Goal: Task Accomplishment & Management: Complete application form

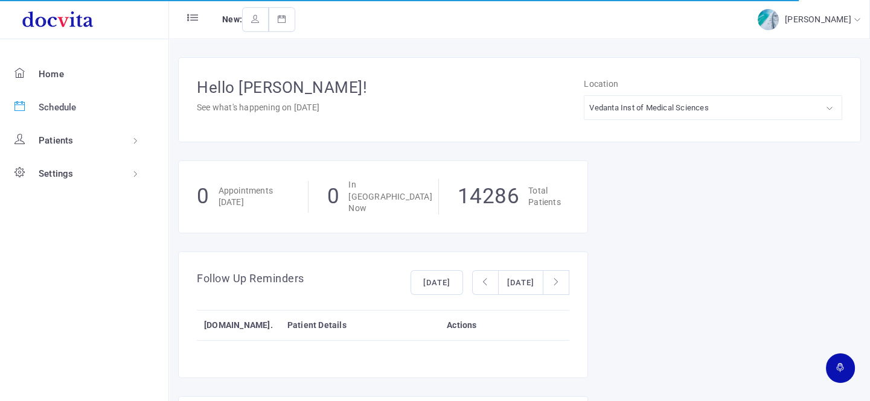
click at [57, 109] on span "Schedule" at bounding box center [58, 107] width 38 height 11
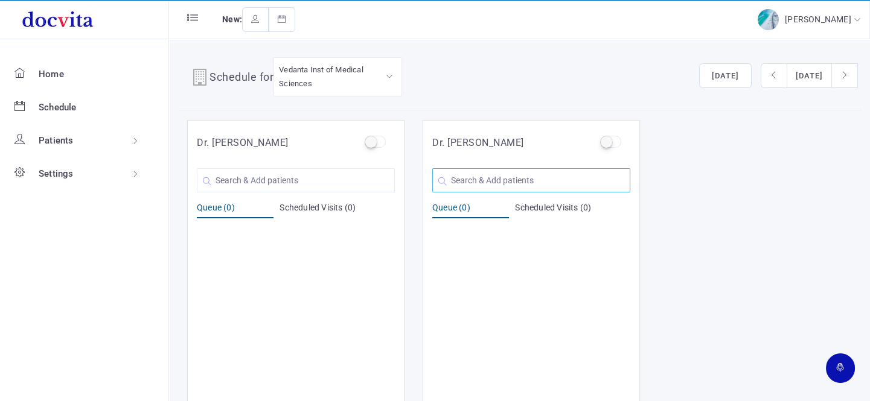
click at [498, 180] on input "text" at bounding box center [531, 180] width 198 height 24
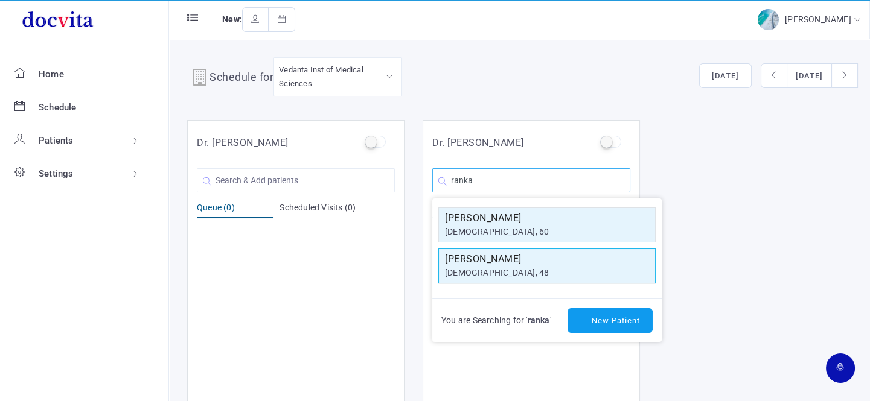
type input "ranka"
click at [501, 268] on div "[DEMOGRAPHIC_DATA], 48" at bounding box center [547, 273] width 204 height 13
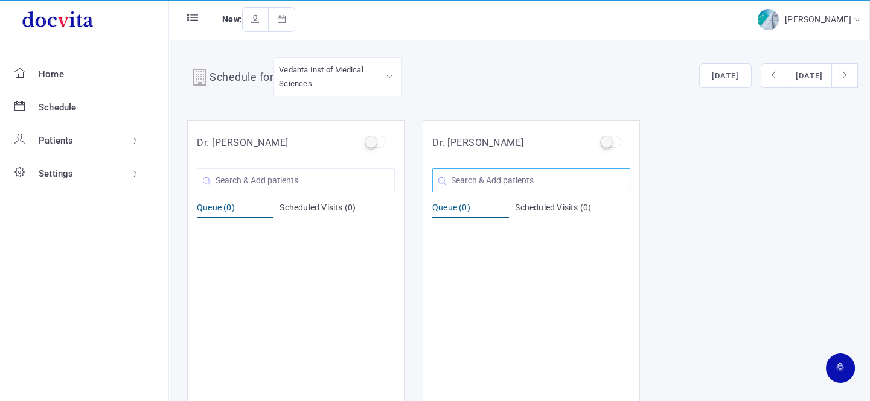
click at [510, 177] on input "text" at bounding box center [531, 180] width 198 height 24
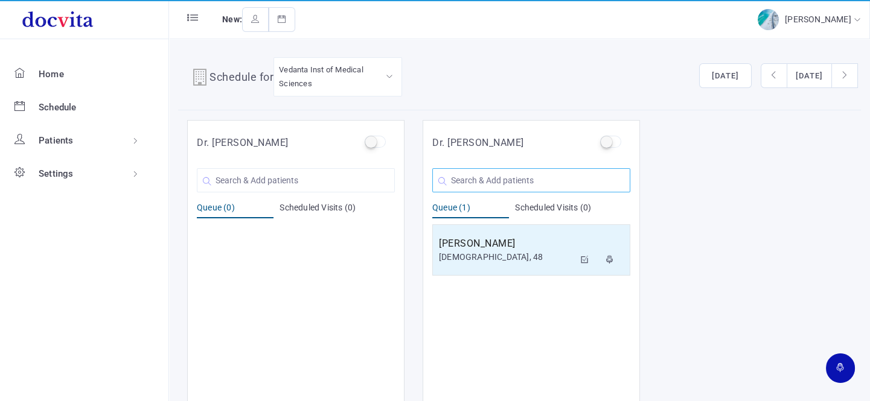
click at [491, 176] on input "text" at bounding box center [531, 180] width 198 height 24
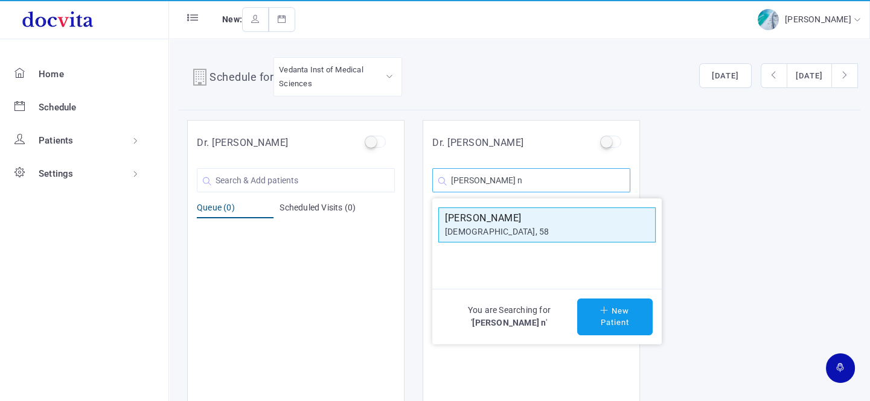
type input "[PERSON_NAME] n"
click at [495, 226] on div "[DEMOGRAPHIC_DATA], 58" at bounding box center [547, 232] width 204 height 13
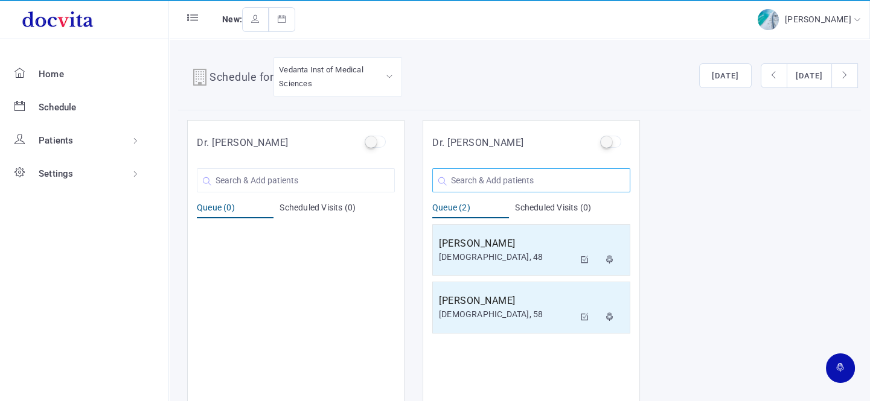
click at [466, 179] on input "text" at bounding box center [531, 180] width 198 height 24
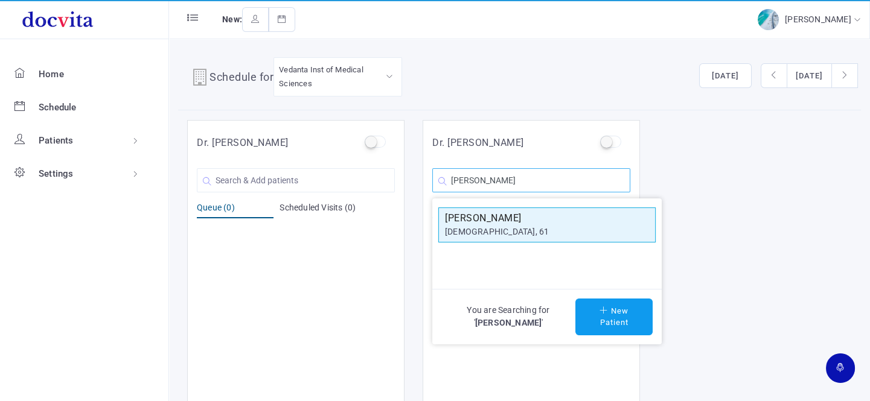
type input "[PERSON_NAME]"
click at [503, 233] on div "[DEMOGRAPHIC_DATA], 61" at bounding box center [547, 232] width 204 height 13
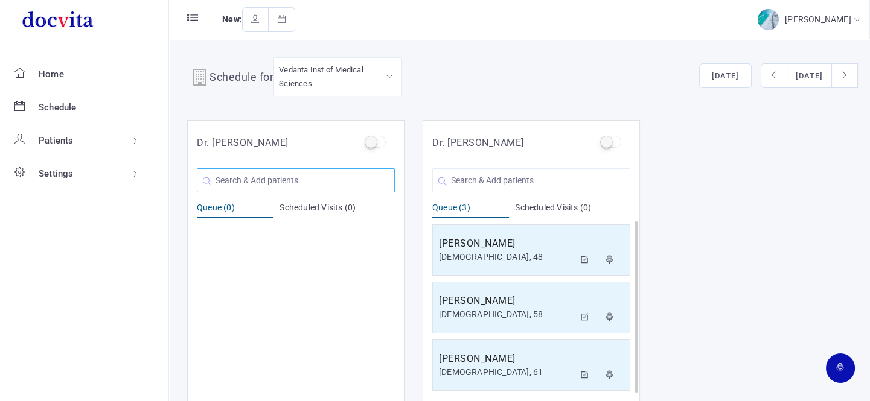
click at [308, 175] on input "text" at bounding box center [296, 180] width 198 height 24
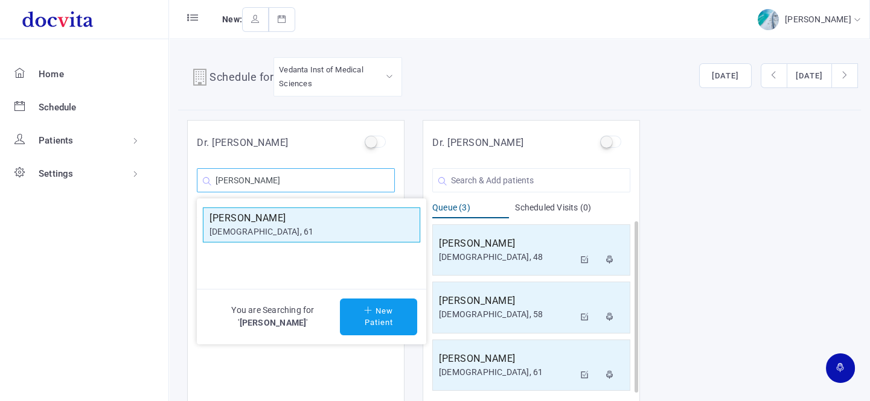
type input "[PERSON_NAME]"
click at [295, 231] on div "[DEMOGRAPHIC_DATA], 61" at bounding box center [311, 232] width 204 height 13
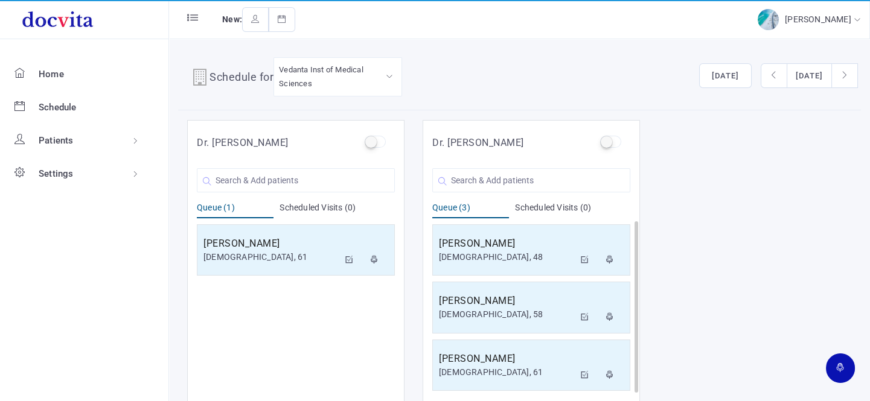
click at [686, 398] on div "Dr. [PERSON_NAME] [PERSON_NAME] [DEMOGRAPHIC_DATA], 61 You are Searching for ' …" at bounding box center [519, 261] width 682 height 283
click at [311, 182] on input "text" at bounding box center [296, 180] width 198 height 24
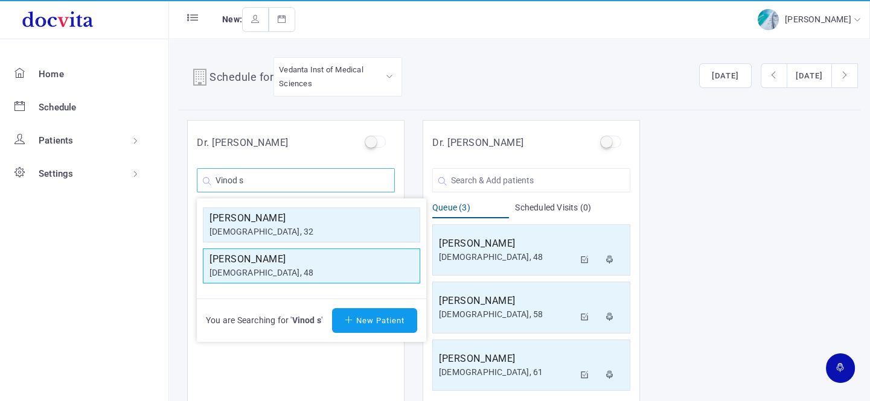
type input "Vinod s"
click at [279, 261] on h5 "[PERSON_NAME]" at bounding box center [311, 259] width 204 height 14
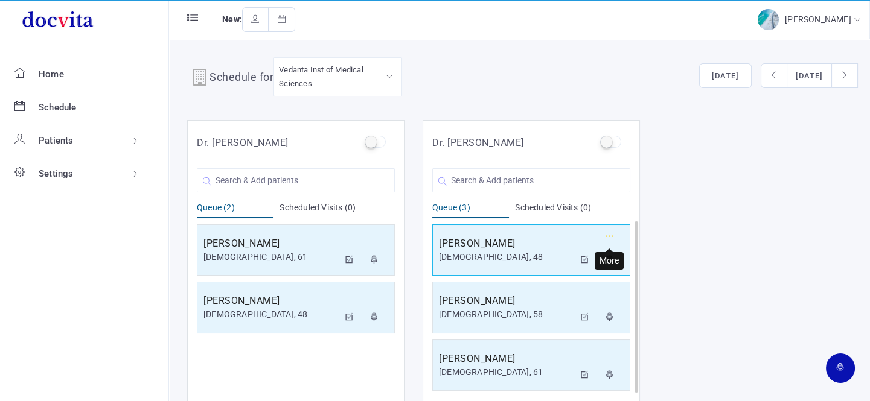
click at [614, 236] on button "button" at bounding box center [610, 238] width 22 height 21
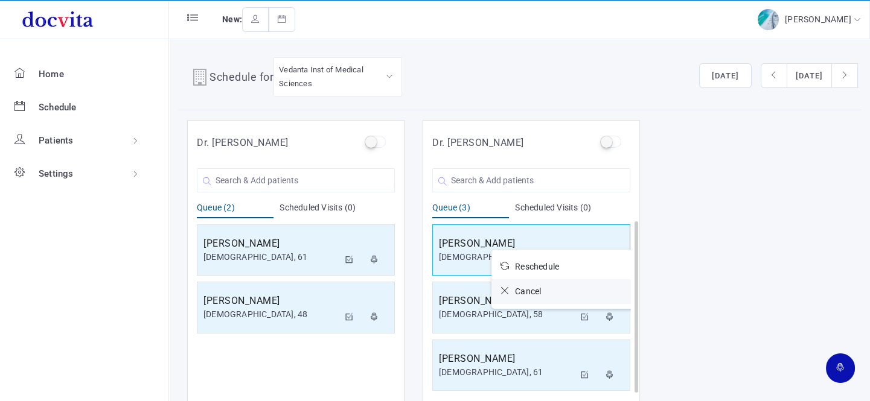
click at [535, 296] on link "Cancel" at bounding box center [563, 291] width 145 height 25
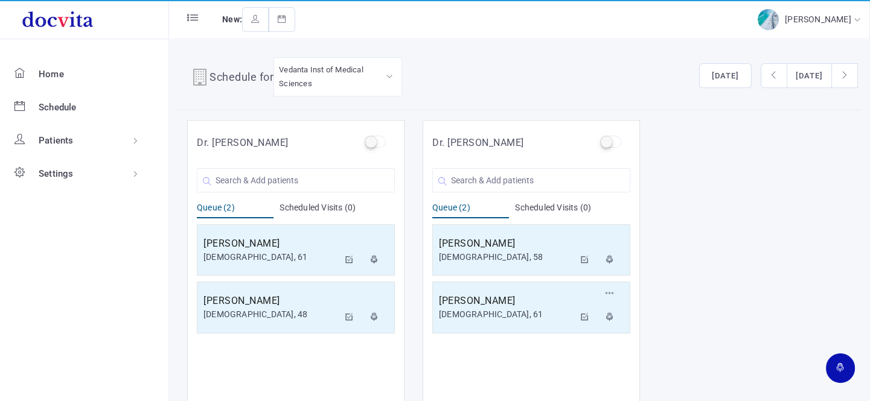
click at [514, 291] on div "[PERSON_NAME] [DEMOGRAPHIC_DATA], 61 Reschedule Cancel" at bounding box center [531, 308] width 198 height 52
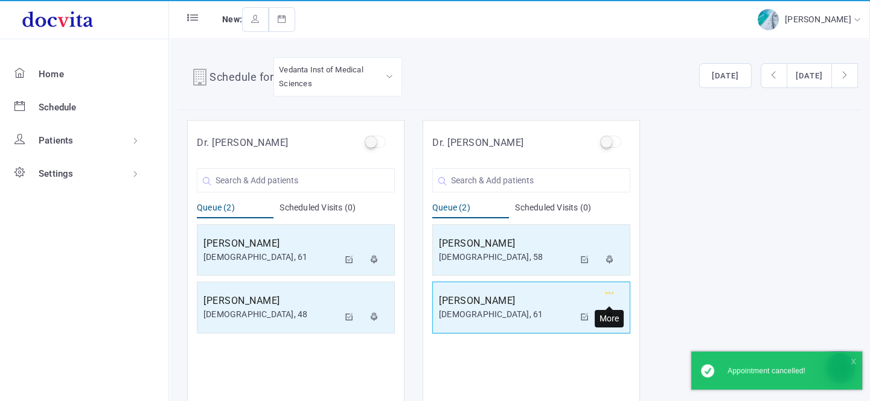
click at [605, 291] on icon "button" at bounding box center [609, 294] width 8 height 8
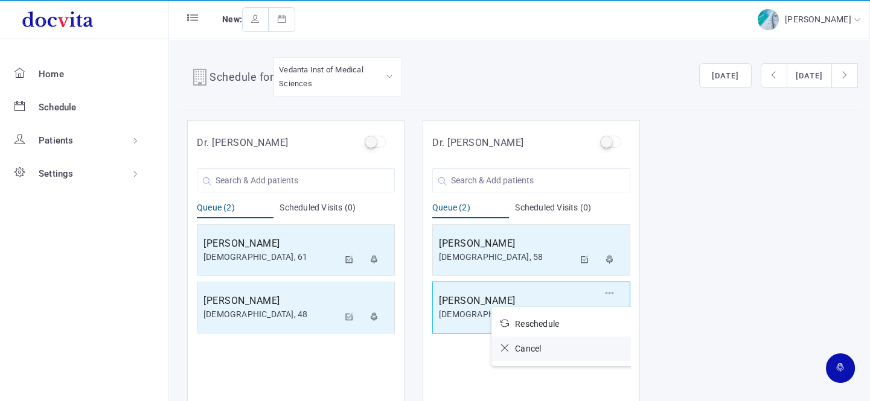
click at [541, 346] on link "Cancel" at bounding box center [563, 349] width 145 height 25
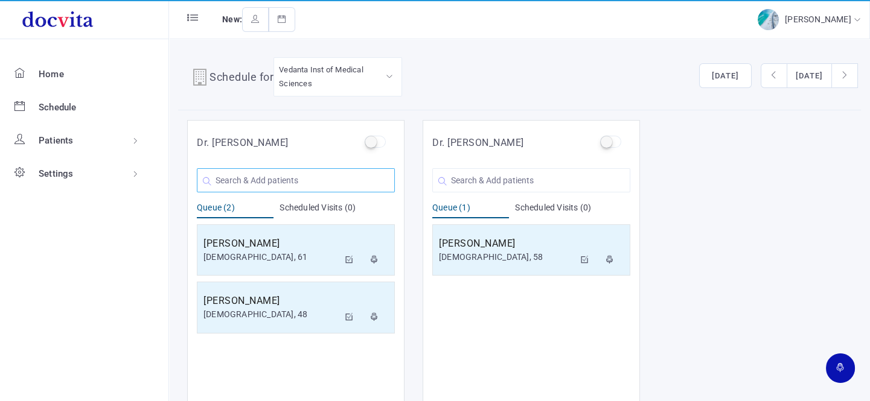
click at [283, 176] on input "text" at bounding box center [296, 180] width 198 height 24
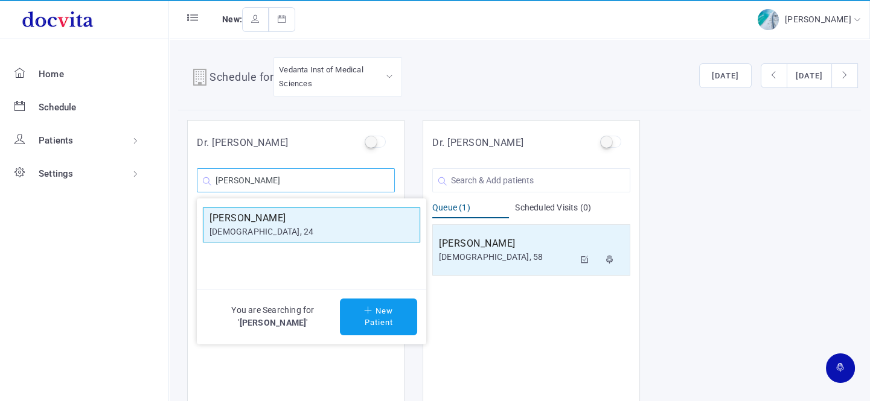
type input "[PERSON_NAME]"
click at [273, 223] on h5 "[PERSON_NAME]" at bounding box center [311, 218] width 204 height 14
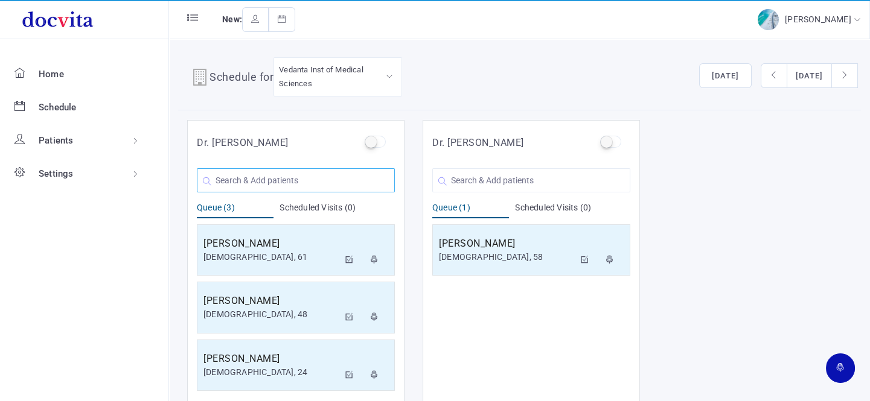
click at [273, 181] on input "text" at bounding box center [296, 180] width 198 height 24
click at [489, 175] on input "text" at bounding box center [531, 180] width 198 height 24
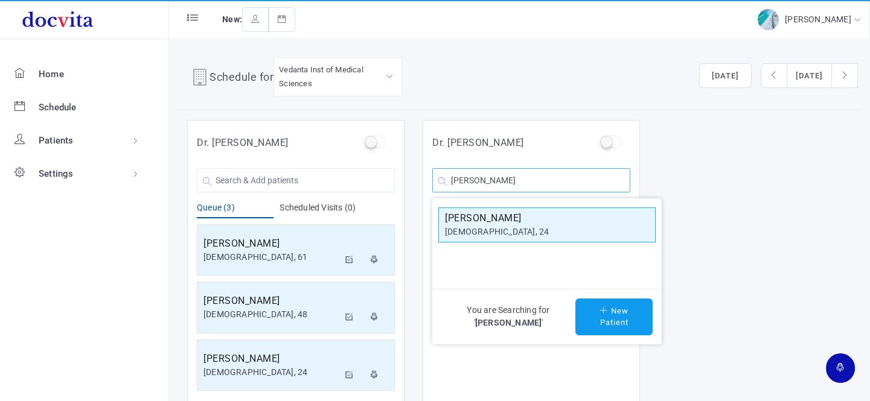
type input "[PERSON_NAME]"
click at [530, 217] on h5 "[PERSON_NAME]" at bounding box center [547, 218] width 204 height 14
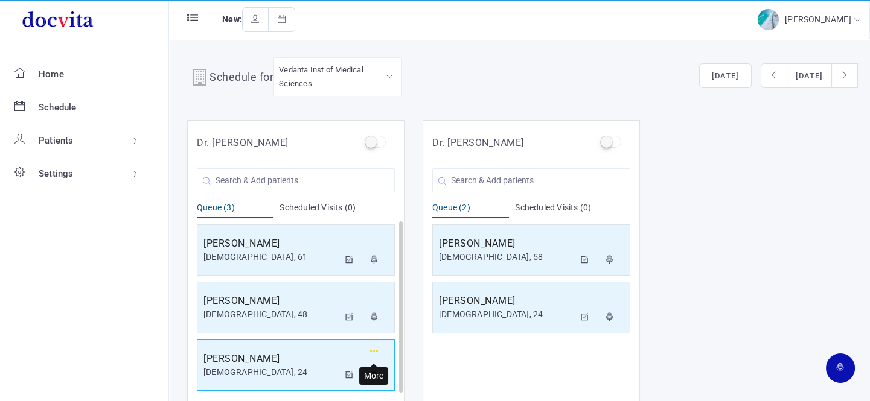
click at [374, 351] on icon "button" at bounding box center [374, 352] width 8 height 8
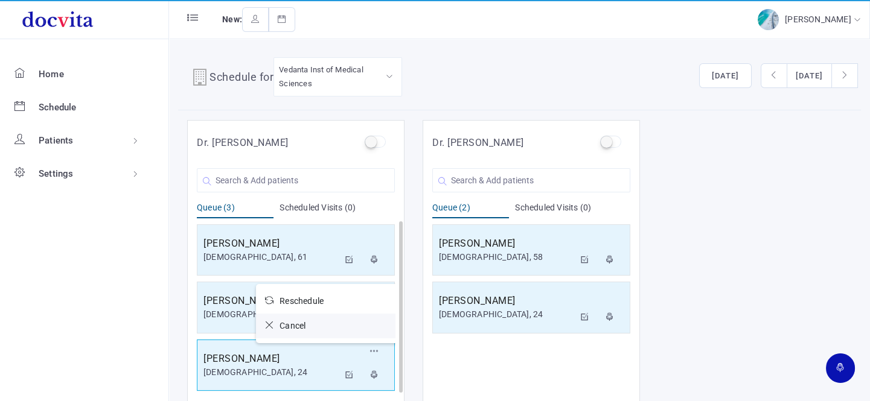
click at [269, 325] on icon at bounding box center [272, 325] width 14 height 8
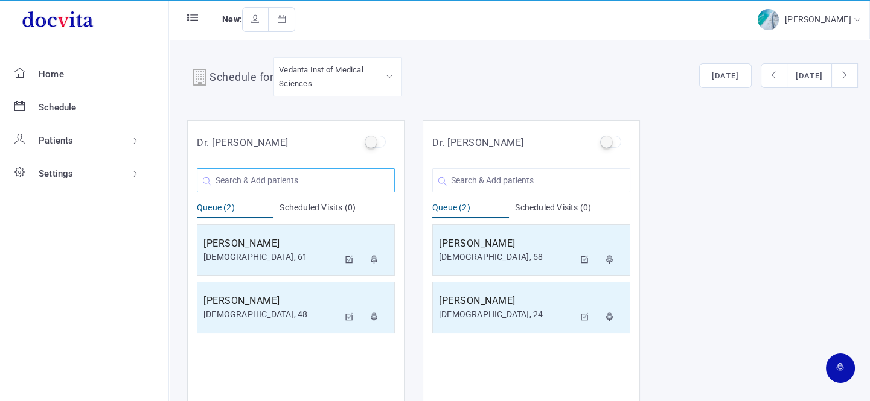
click at [273, 176] on input "text" at bounding box center [296, 180] width 198 height 24
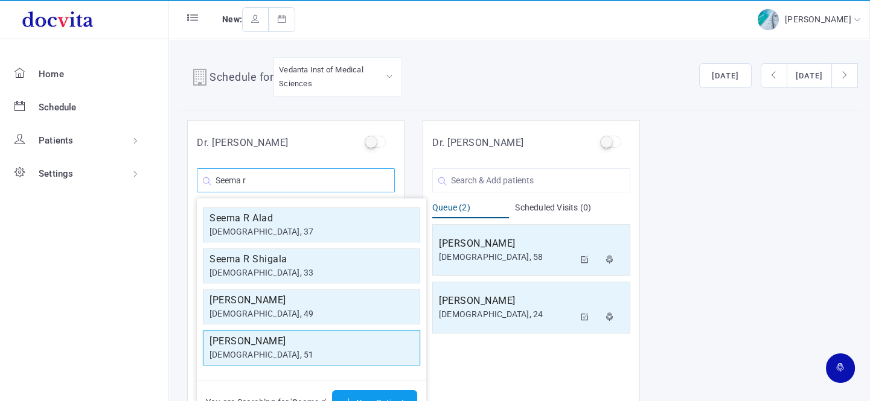
type input "Seema r"
click at [271, 354] on div "[DEMOGRAPHIC_DATA], 51" at bounding box center [311, 355] width 204 height 13
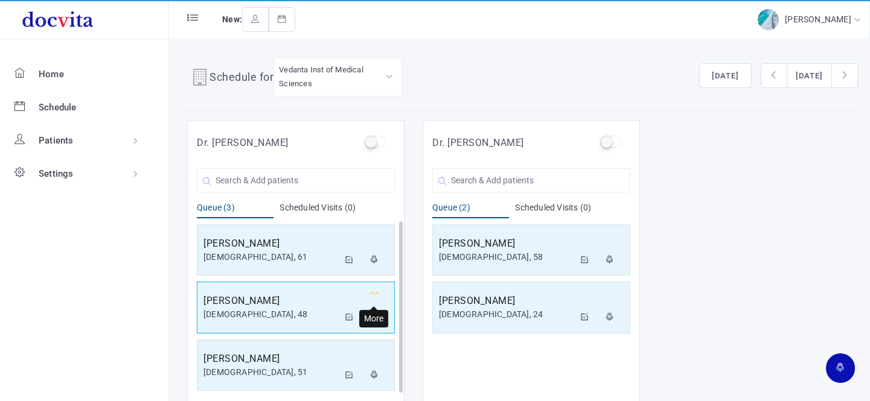
click at [374, 290] on icon "button" at bounding box center [374, 294] width 8 height 8
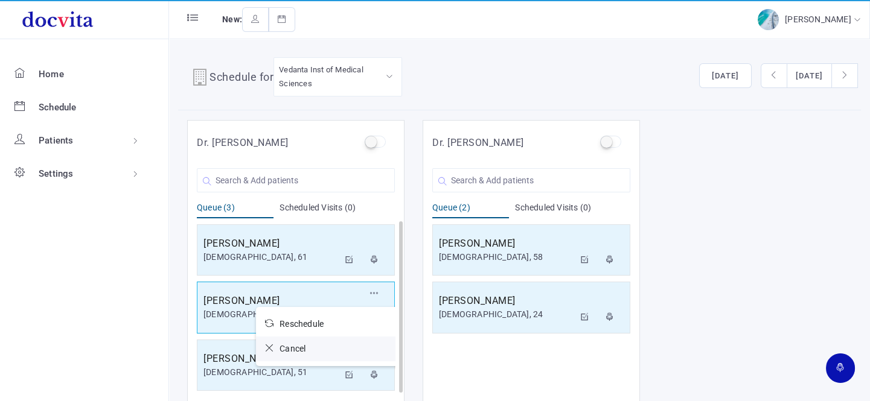
click at [269, 348] on icon at bounding box center [272, 348] width 14 height 8
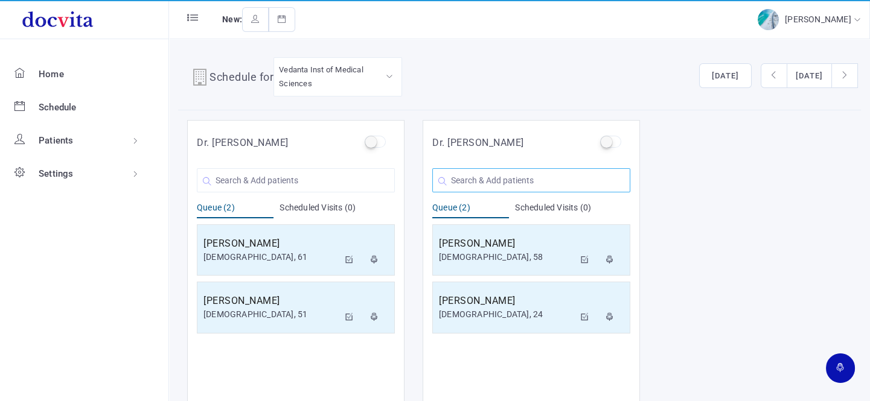
click at [475, 176] on input "text" at bounding box center [531, 180] width 198 height 24
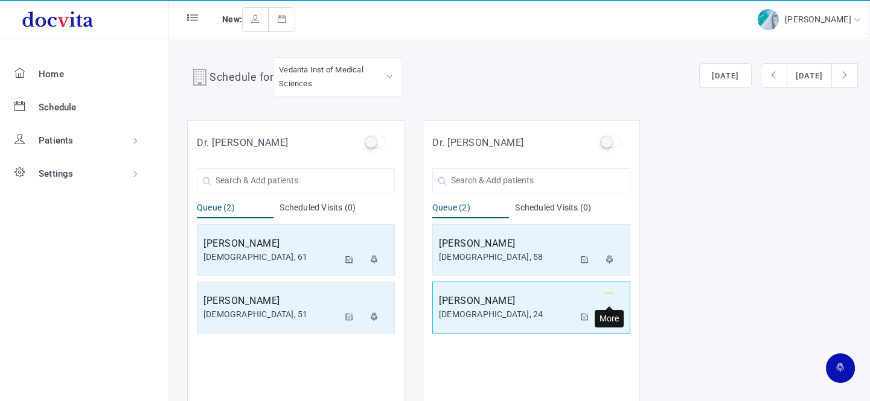
click at [604, 290] on button "button" at bounding box center [610, 295] width 22 height 21
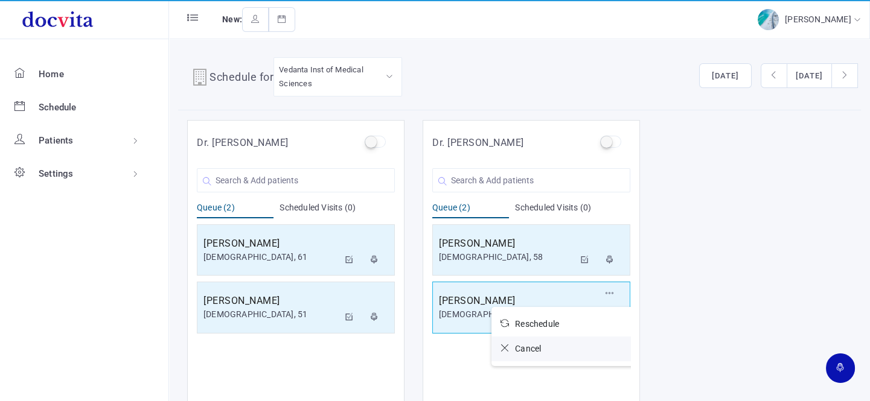
click at [504, 348] on icon at bounding box center [507, 348] width 14 height 8
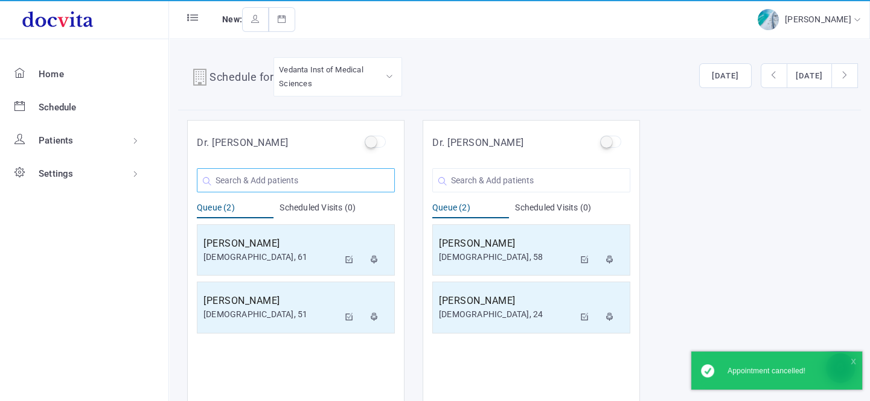
click at [283, 183] on input "text" at bounding box center [296, 180] width 198 height 24
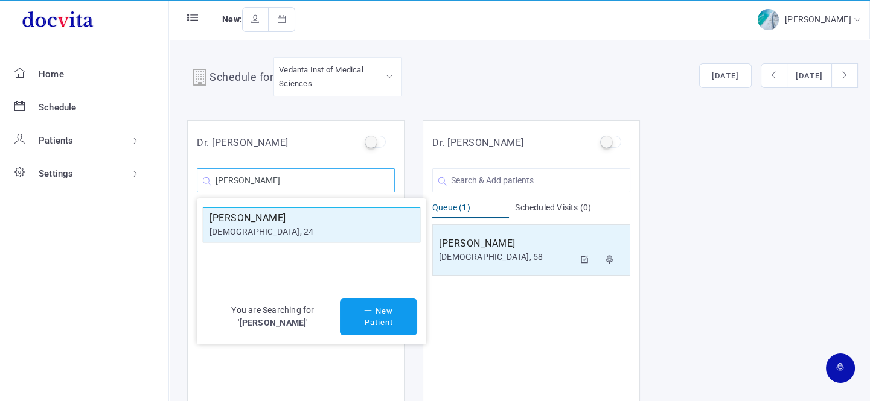
type input "[PERSON_NAME]"
drag, startPoint x: 287, startPoint y: 212, endPoint x: 299, endPoint y: 215, distance: 12.4
click at [287, 212] on h5 "[PERSON_NAME]" at bounding box center [311, 218] width 204 height 14
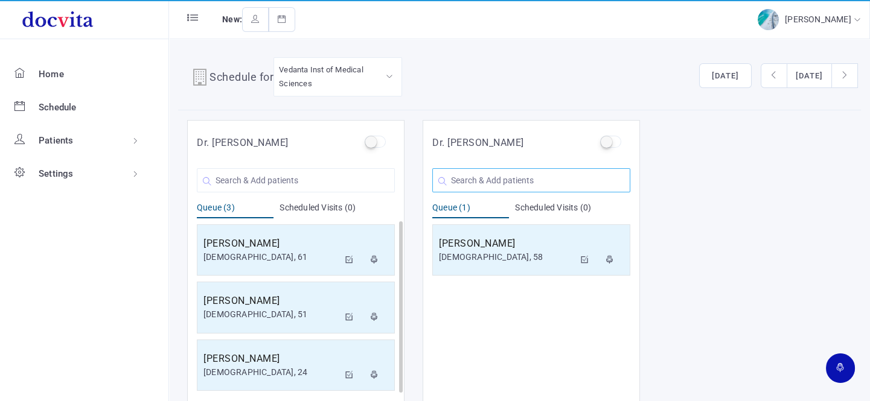
click at [486, 180] on input "text" at bounding box center [531, 180] width 198 height 24
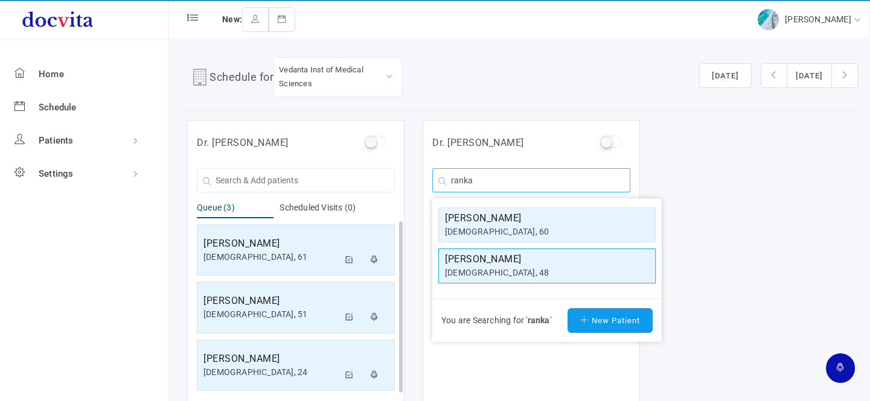
type input "ranka"
click at [499, 255] on h5 "[PERSON_NAME]" at bounding box center [547, 259] width 204 height 14
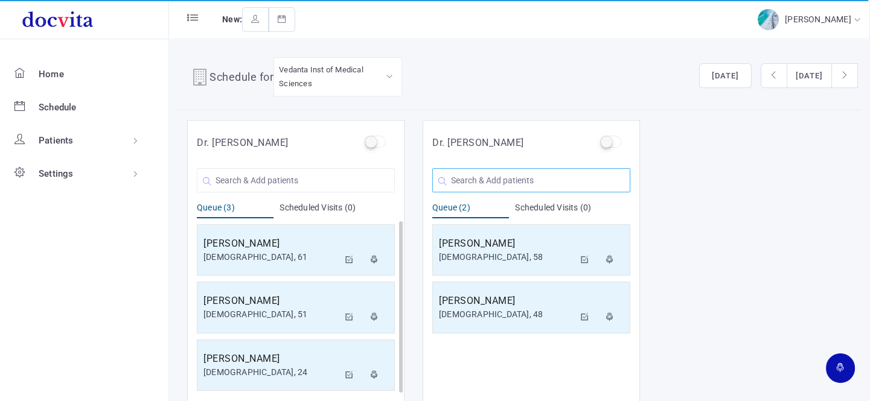
click at [492, 187] on input "text" at bounding box center [531, 180] width 198 height 24
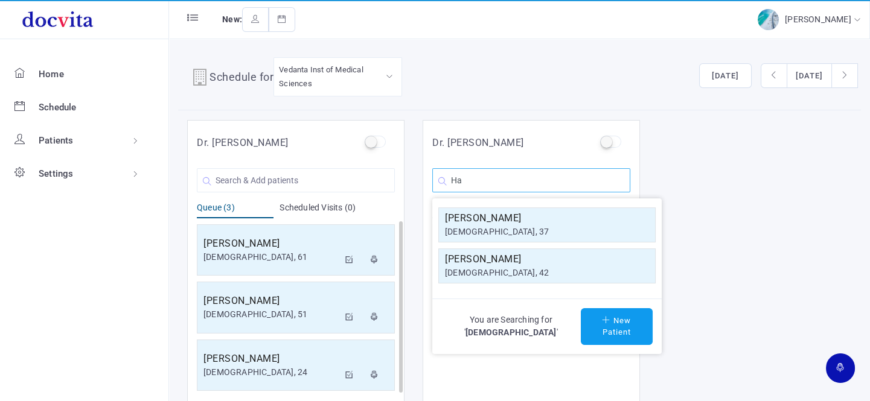
type input "H"
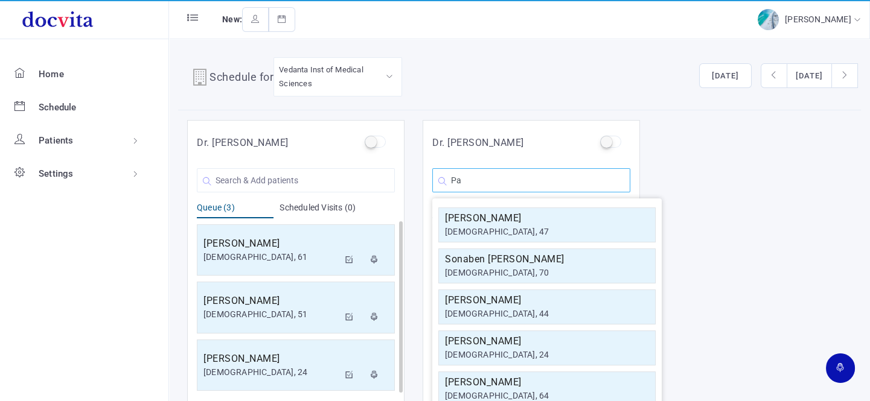
type input "P"
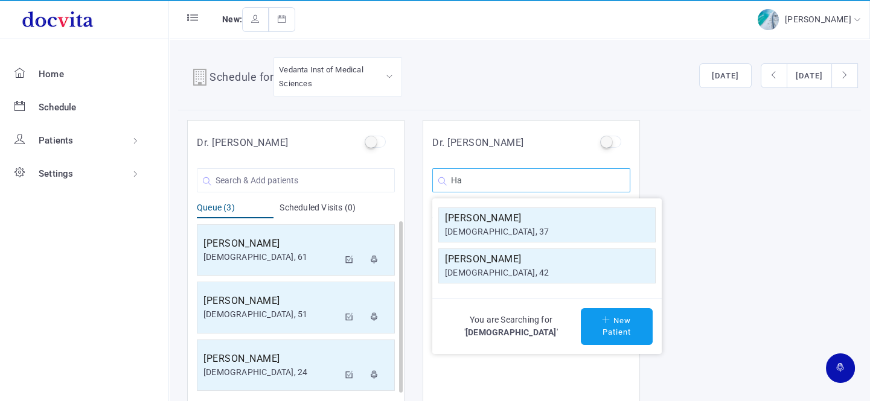
type input "H"
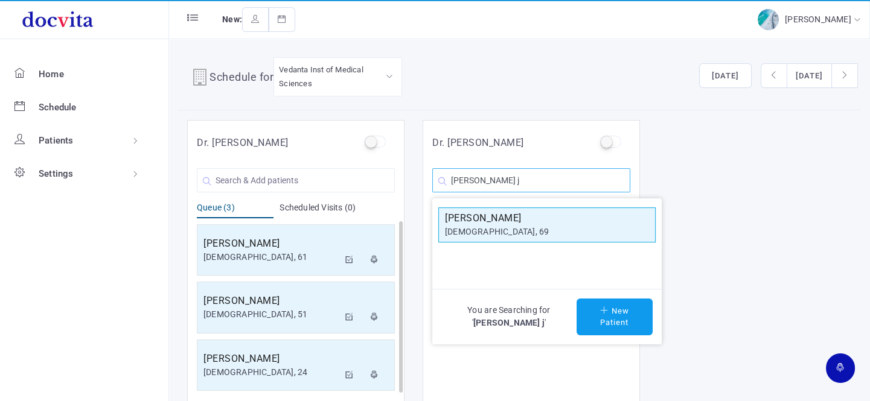
type input "[PERSON_NAME] j"
click at [601, 222] on h5 "[PERSON_NAME]" at bounding box center [547, 218] width 204 height 14
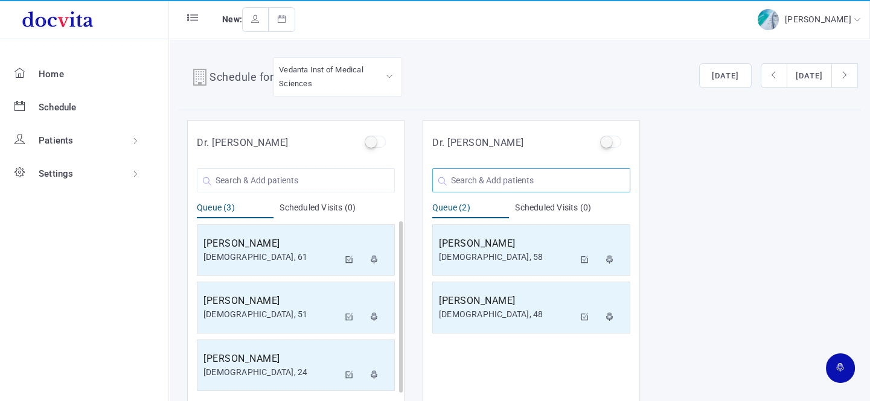
click at [552, 182] on input "text" at bounding box center [531, 180] width 198 height 24
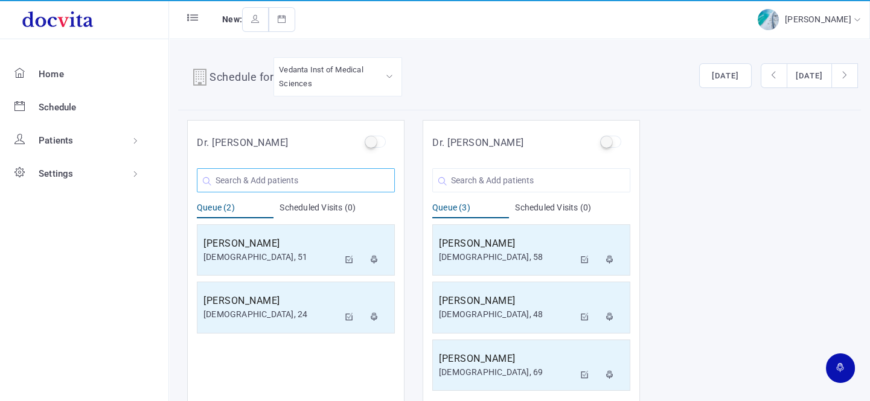
click at [295, 173] on input "text" at bounding box center [296, 180] width 198 height 24
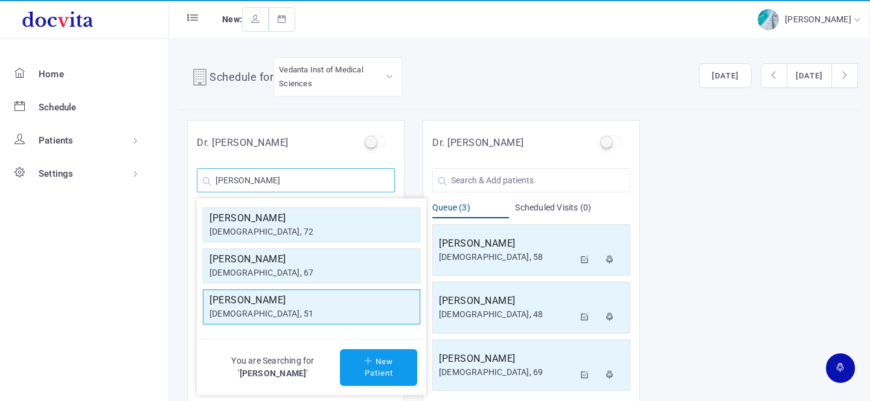
type input "[PERSON_NAME]"
click at [304, 311] on div "[DEMOGRAPHIC_DATA], 51" at bounding box center [311, 314] width 204 height 13
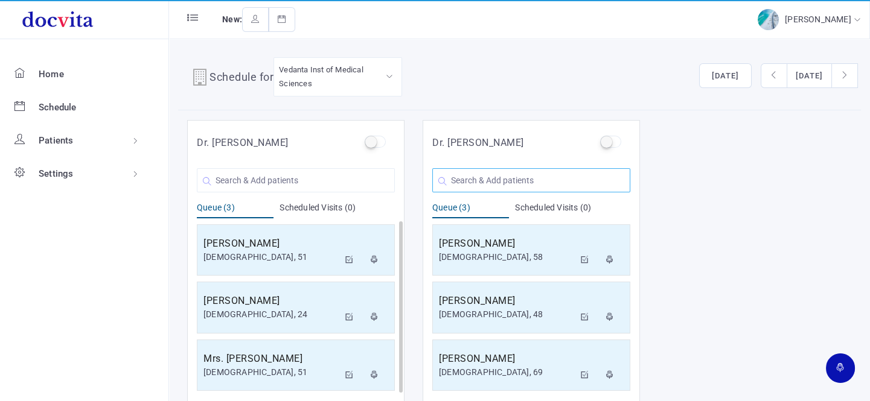
click at [547, 179] on input "text" at bounding box center [531, 180] width 198 height 24
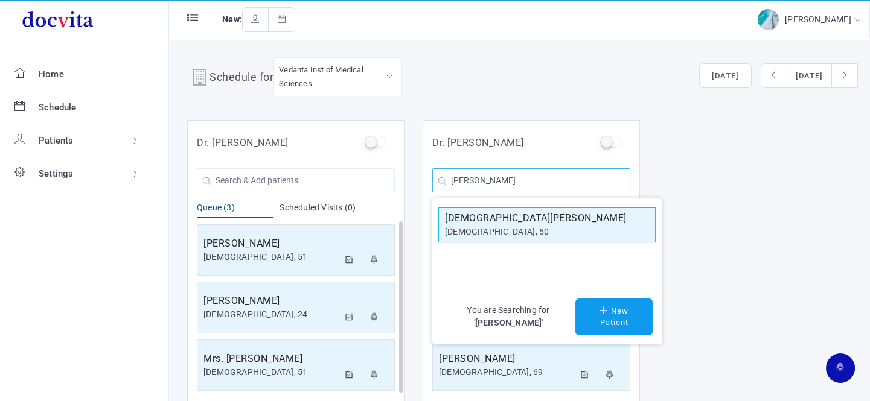
type input "[PERSON_NAME]"
click at [546, 226] on div "[DEMOGRAPHIC_DATA], 50" at bounding box center [547, 232] width 204 height 13
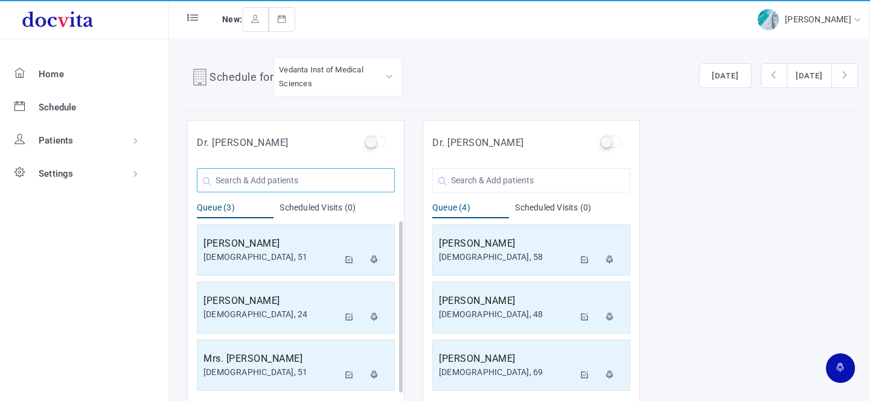
click at [310, 179] on input "text" at bounding box center [296, 180] width 198 height 24
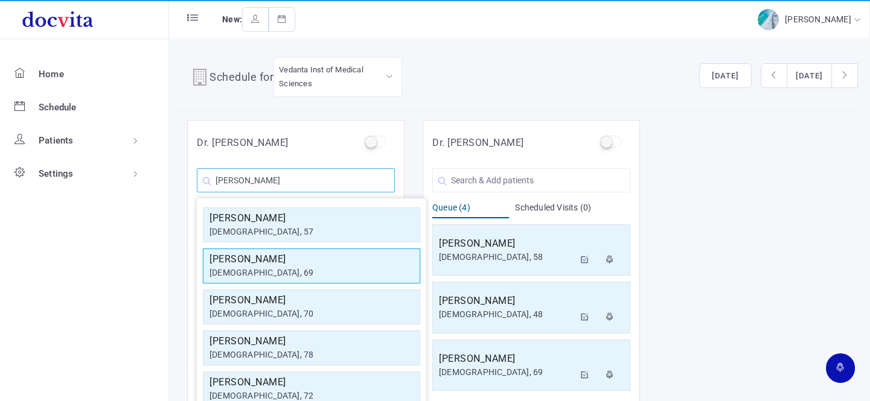
type input "[PERSON_NAME]"
click at [320, 262] on h5 "[PERSON_NAME]" at bounding box center [311, 259] width 204 height 14
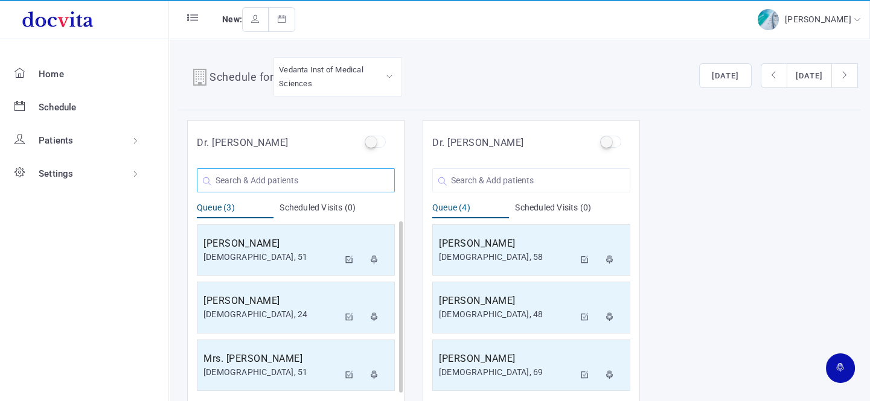
click at [285, 176] on input "text" at bounding box center [296, 180] width 198 height 24
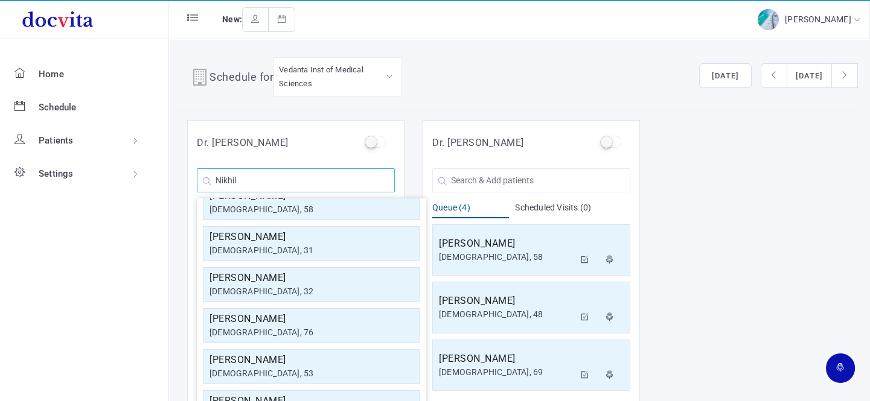
scroll to position [164, 0]
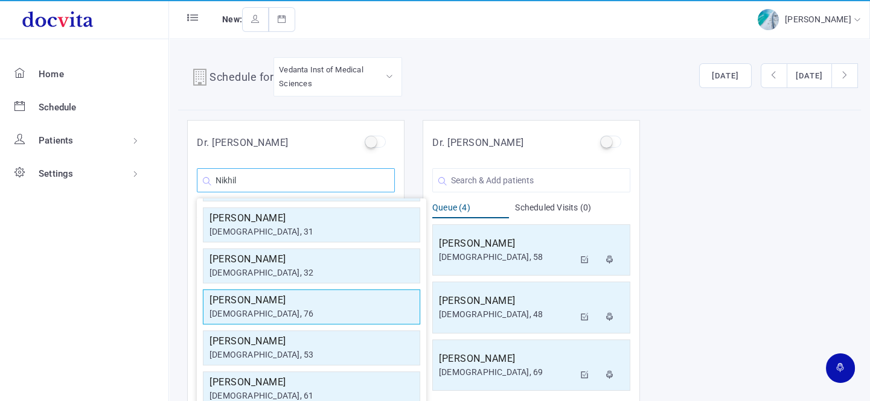
type input "Nikhil"
click at [308, 309] on div "[DEMOGRAPHIC_DATA], 76" at bounding box center [311, 314] width 204 height 13
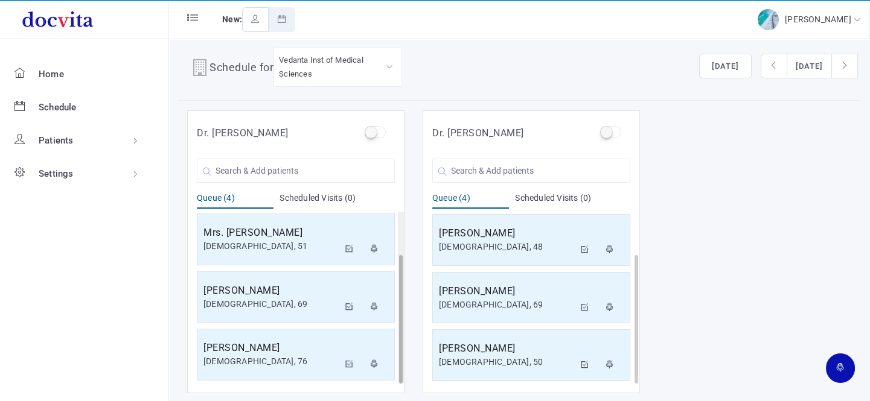
scroll to position [58, 0]
click at [506, 170] on input "text" at bounding box center [531, 171] width 198 height 24
click at [506, 169] on input "text" at bounding box center [531, 171] width 198 height 24
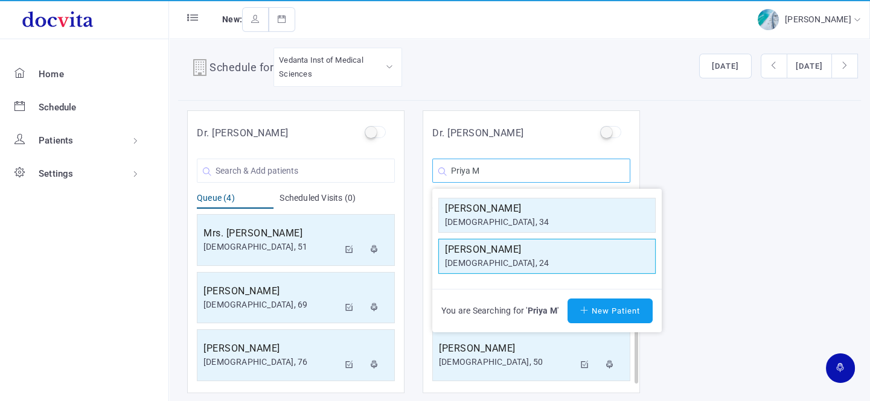
type input "Priya M"
click at [507, 261] on div "[DEMOGRAPHIC_DATA], 24" at bounding box center [547, 263] width 204 height 13
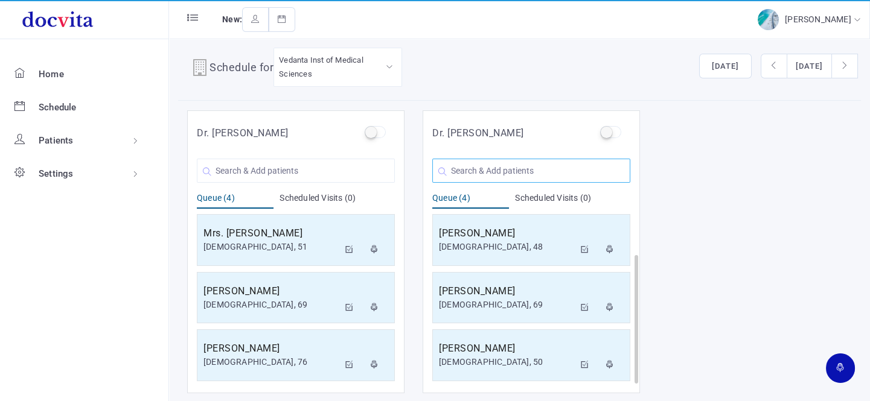
click at [489, 173] on input "text" at bounding box center [531, 171] width 198 height 24
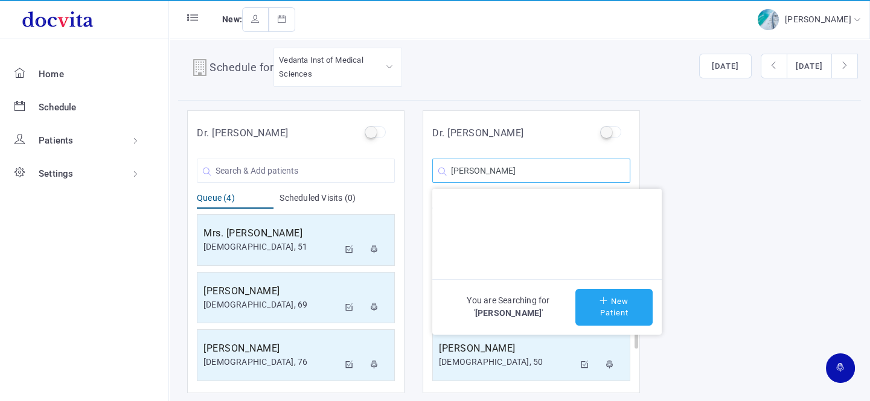
type input "[PERSON_NAME]"
click at [614, 308] on button "New Patient" at bounding box center [613, 307] width 77 height 37
type input "[PERSON_NAME]"
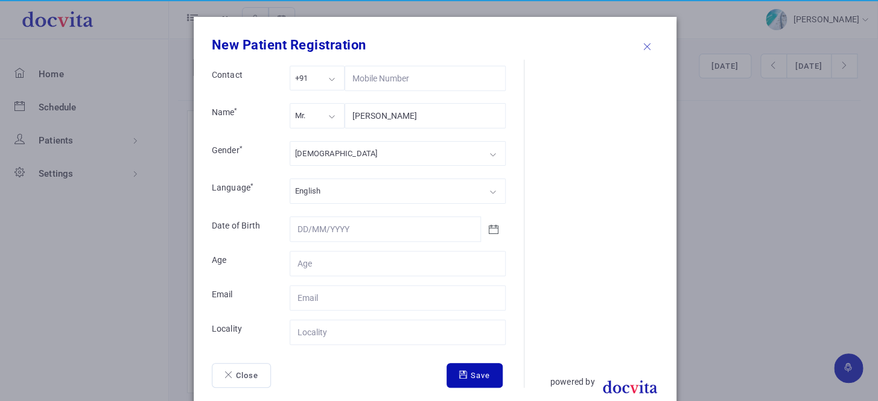
click at [320, 117] on div "Mr." at bounding box center [317, 115] width 55 height 25
drag, startPoint x: 314, startPoint y: 165, endPoint x: 319, endPoint y: 161, distance: 6.4
drag, startPoint x: 327, startPoint y: 147, endPoint x: 332, endPoint y: 176, distance: 28.8
click at [327, 149] on div "[DEMOGRAPHIC_DATA]" at bounding box center [398, 153] width 216 height 25
click at [340, 266] on input "Contact" at bounding box center [398, 263] width 216 height 25
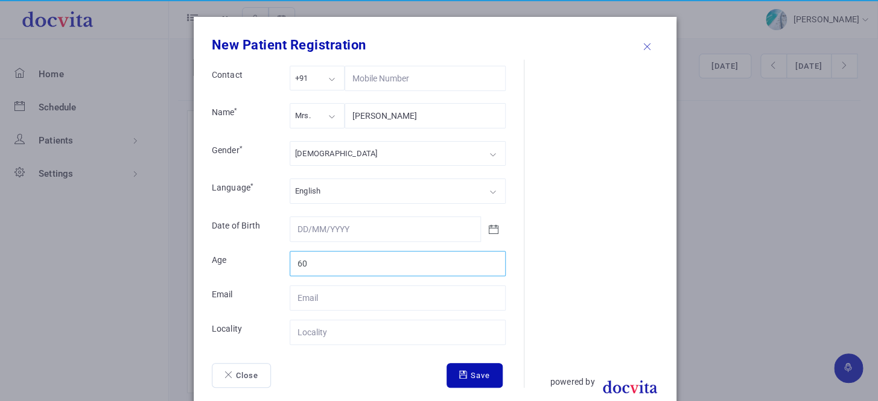
type input "60"
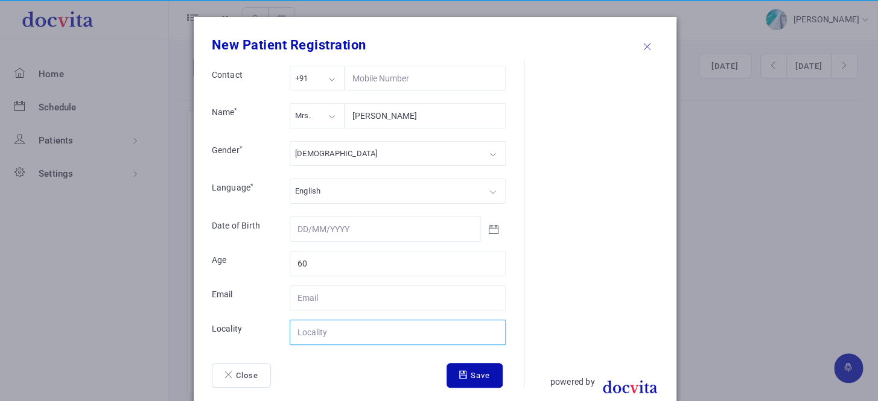
click at [348, 329] on input "Contact" at bounding box center [398, 332] width 216 height 25
type input "[GEOGRAPHIC_DATA]"
click at [469, 381] on button "Save" at bounding box center [475, 375] width 56 height 25
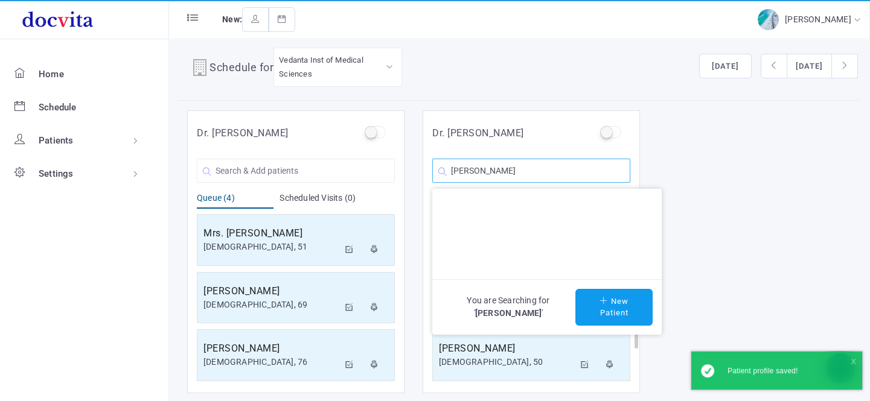
click at [549, 169] on input "[PERSON_NAME]" at bounding box center [531, 171] width 198 height 24
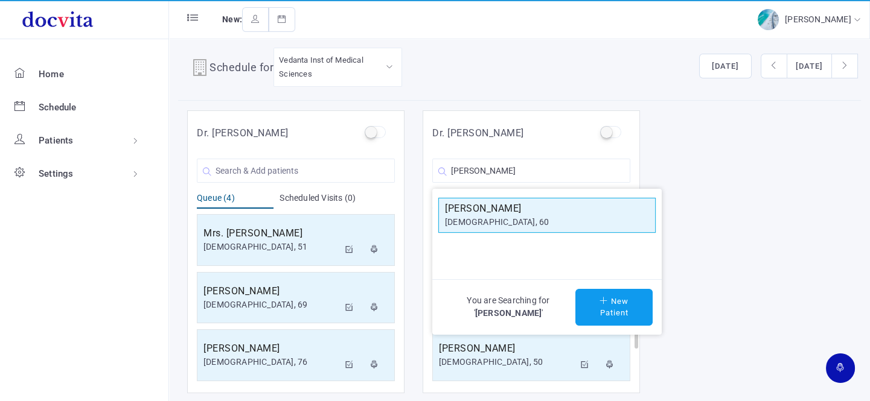
click at [524, 221] on div "[DEMOGRAPHIC_DATA], 60" at bounding box center [547, 222] width 204 height 13
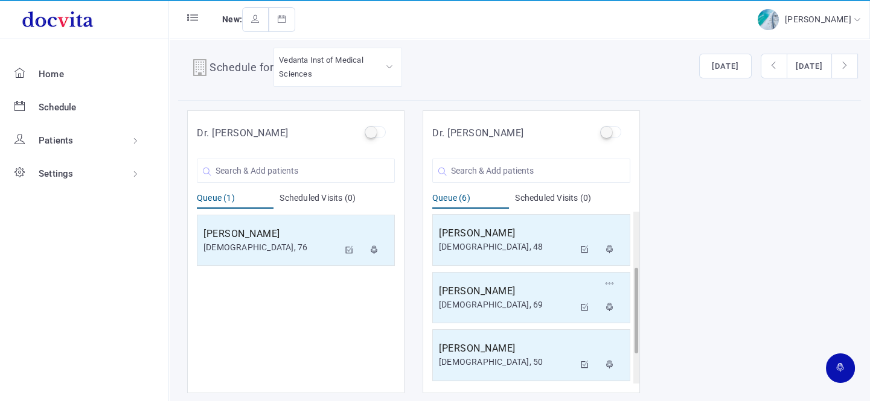
scroll to position [173, 0]
click at [507, 170] on input "text" at bounding box center [531, 171] width 198 height 24
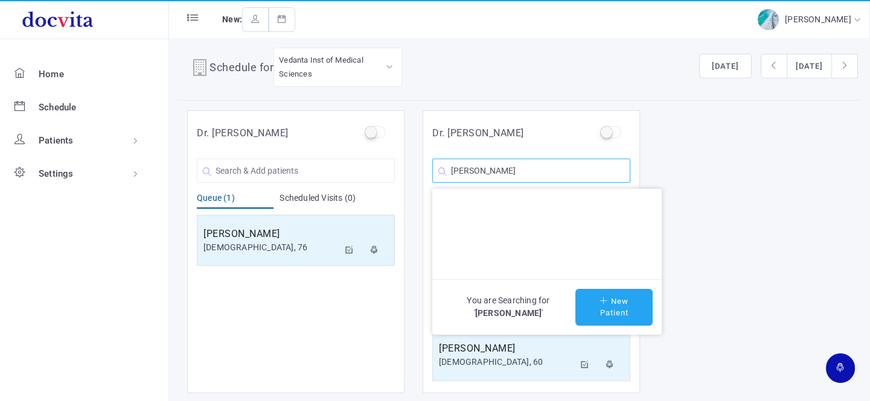
type input "[PERSON_NAME]"
click at [597, 306] on button "New Patient" at bounding box center [613, 307] width 77 height 37
type input "[PERSON_NAME]"
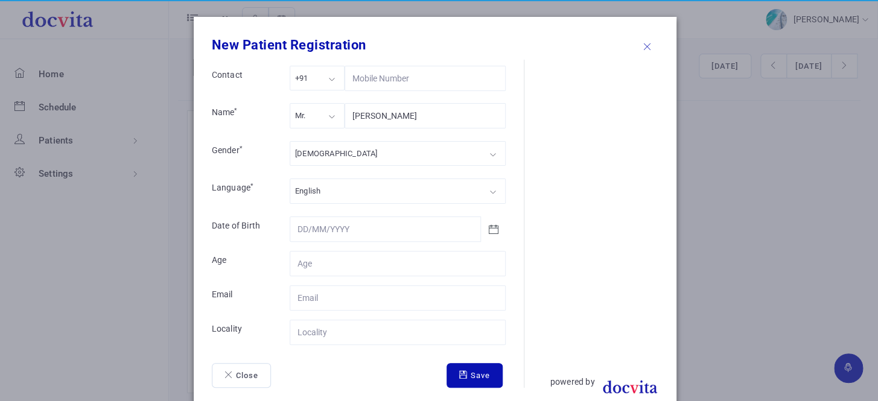
click at [326, 119] on div "Mr." at bounding box center [317, 115] width 55 height 25
click at [328, 152] on div "[DEMOGRAPHIC_DATA]" at bounding box center [398, 153] width 216 height 25
click at [326, 269] on input "Contact" at bounding box center [398, 263] width 216 height 25
type input "52"
click at [327, 339] on input "Contact" at bounding box center [398, 332] width 216 height 25
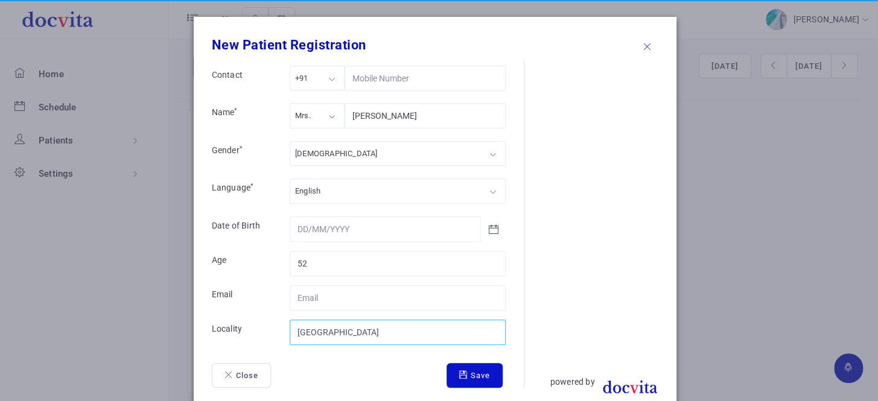
type input "[GEOGRAPHIC_DATA]"
click at [468, 376] on button "Save" at bounding box center [475, 375] width 56 height 25
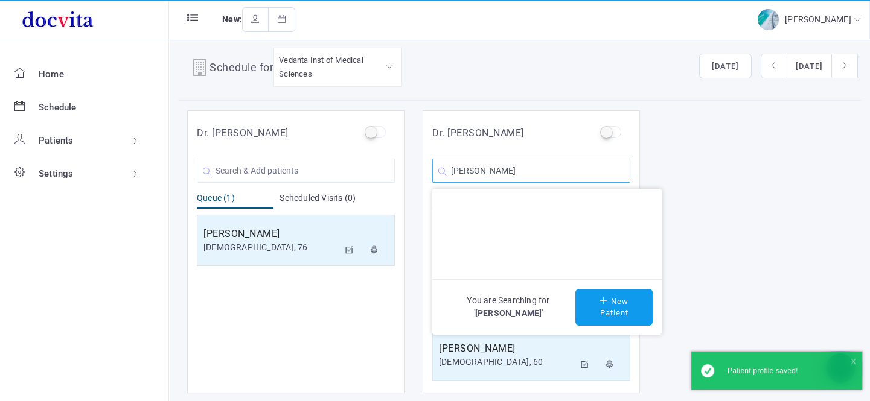
click at [553, 169] on input "[PERSON_NAME]" at bounding box center [531, 171] width 198 height 24
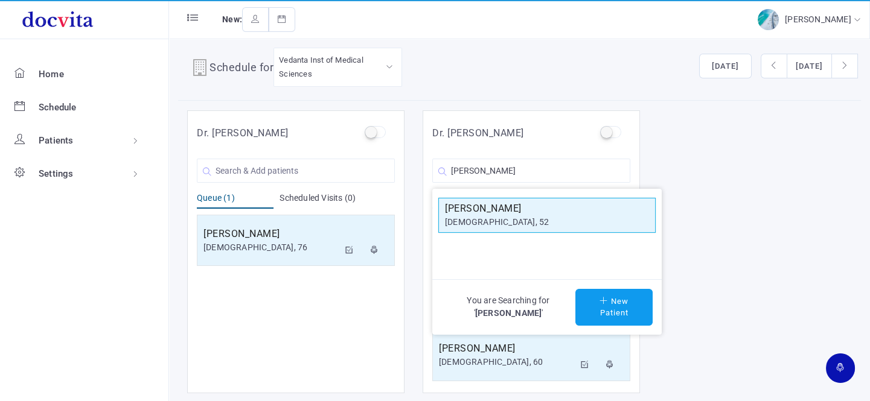
click at [501, 220] on div "[DEMOGRAPHIC_DATA], 52" at bounding box center [547, 222] width 204 height 13
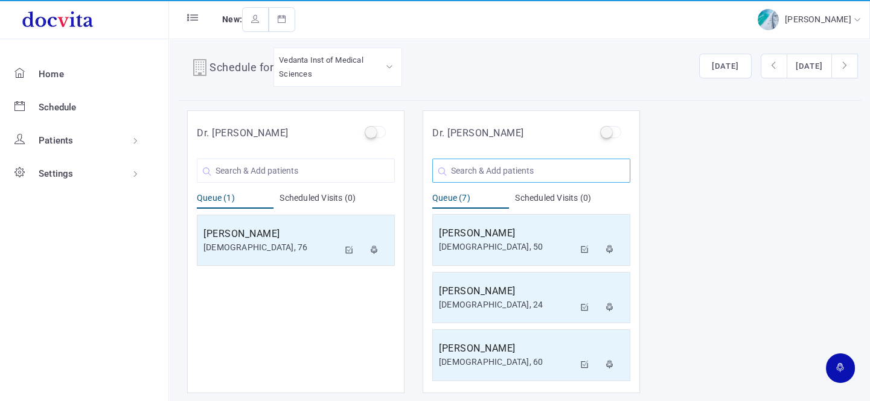
click at [497, 164] on input "text" at bounding box center [531, 171] width 198 height 24
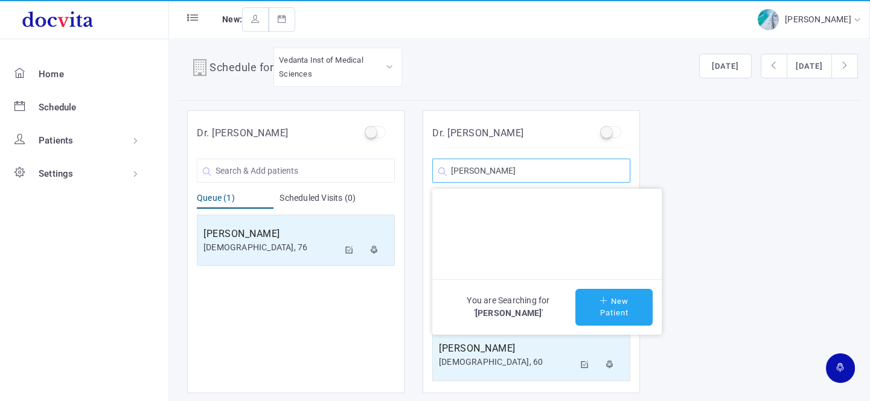
type input "[PERSON_NAME]"
click at [600, 290] on button "New Patient" at bounding box center [613, 307] width 77 height 37
type input "[PERSON_NAME]"
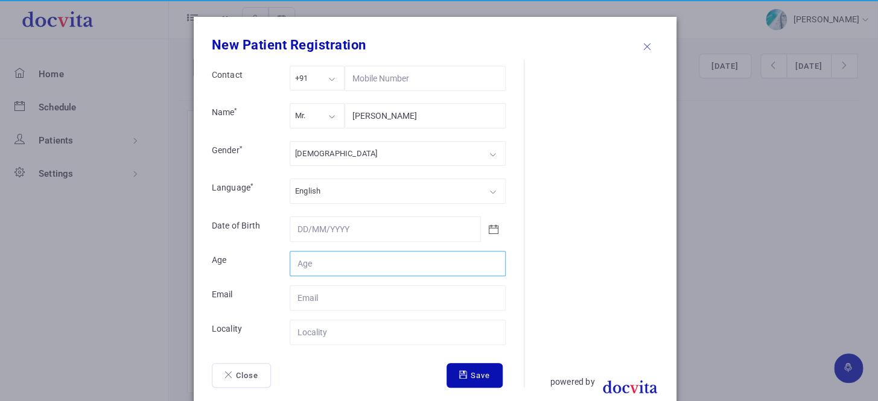
click at [333, 258] on input "Contact" at bounding box center [398, 263] width 216 height 25
type input "34"
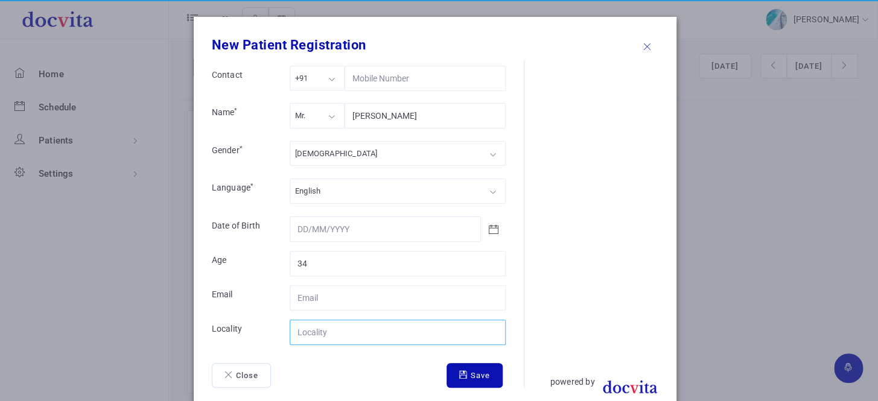
click at [337, 328] on input "Contact" at bounding box center [398, 332] width 216 height 25
type input "[GEOGRAPHIC_DATA]"
click at [482, 377] on button "Save" at bounding box center [475, 375] width 56 height 25
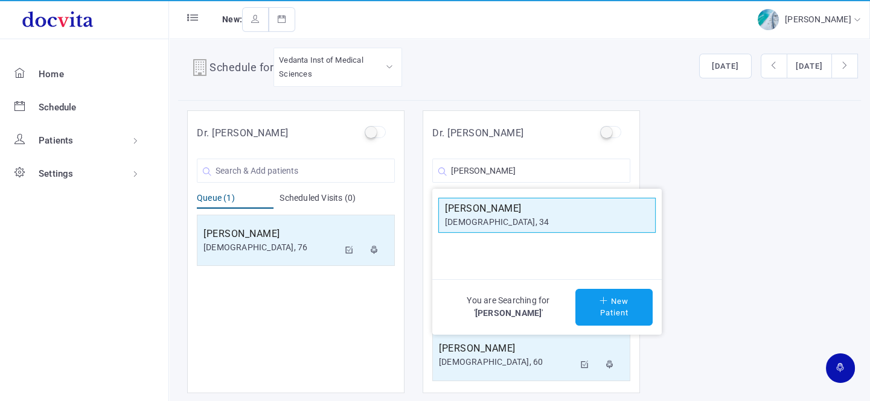
click at [512, 224] on div "[DEMOGRAPHIC_DATA], 34" at bounding box center [547, 222] width 204 height 13
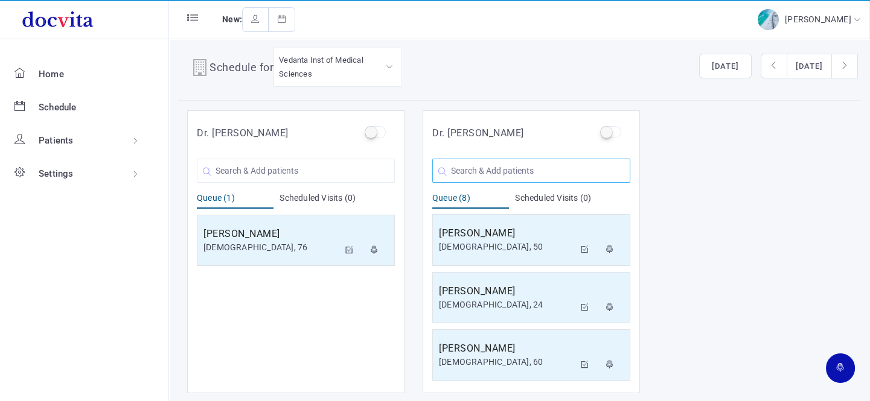
click at [520, 173] on input "text" at bounding box center [531, 171] width 198 height 24
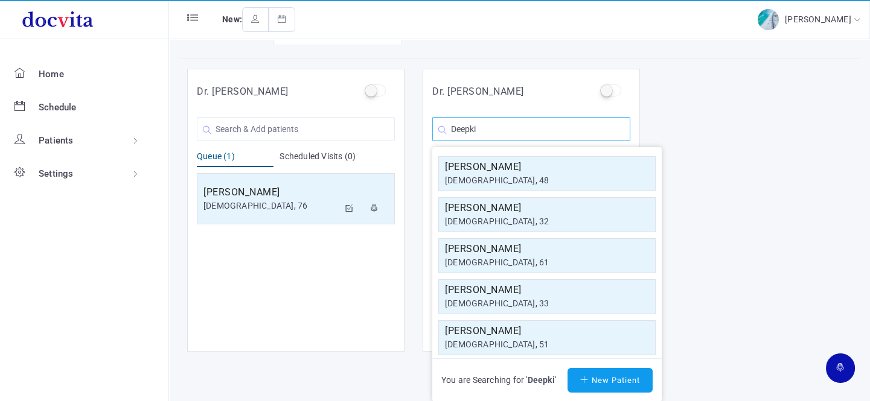
scroll to position [10, 0]
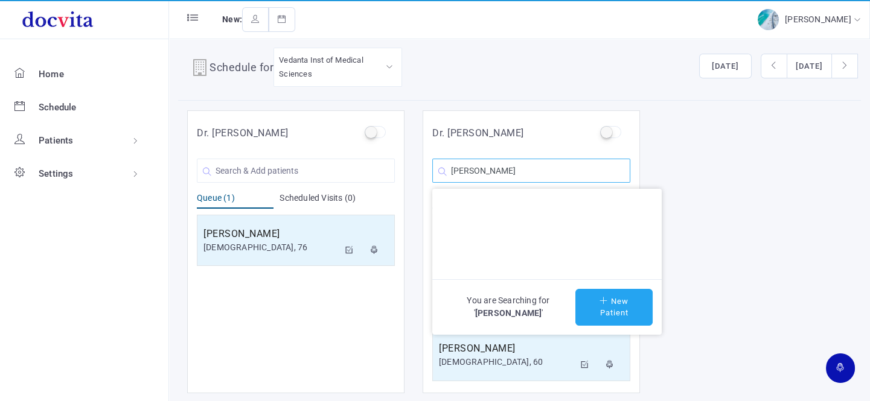
type input "[PERSON_NAME]"
click at [622, 307] on button "New Patient" at bounding box center [613, 307] width 77 height 37
type input "[PERSON_NAME]"
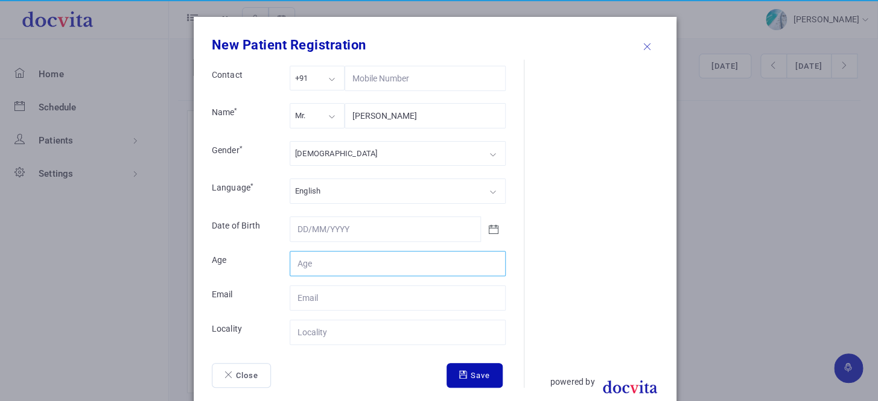
click at [368, 267] on input "Contact" at bounding box center [398, 263] width 216 height 25
type input "41"
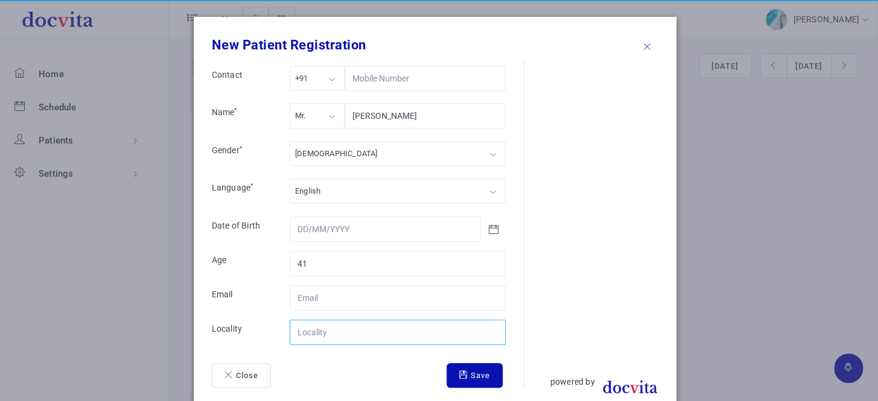
click at [337, 331] on input "Contact" at bounding box center [398, 332] width 216 height 25
type input "[GEOGRAPHIC_DATA]"
click at [480, 382] on button "Save" at bounding box center [475, 375] width 56 height 25
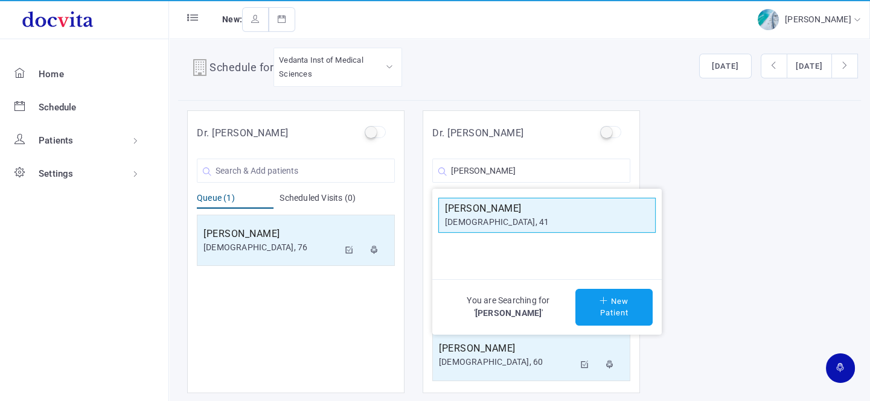
click at [495, 208] on h5 "[PERSON_NAME]" at bounding box center [547, 209] width 204 height 14
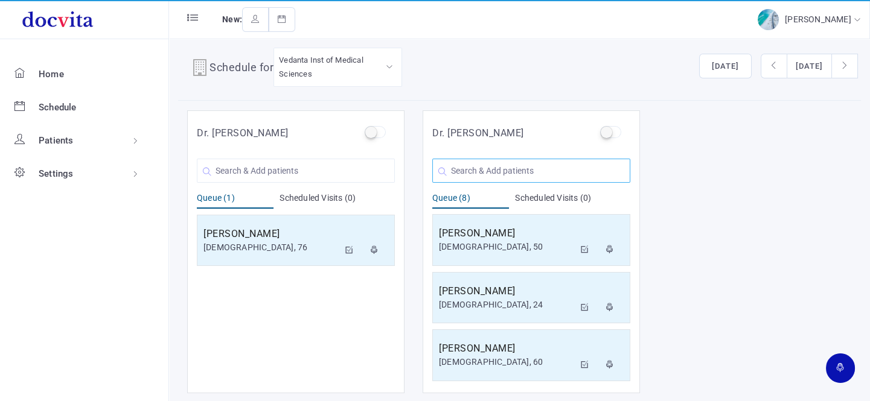
click at [497, 173] on input "text" at bounding box center [531, 171] width 198 height 24
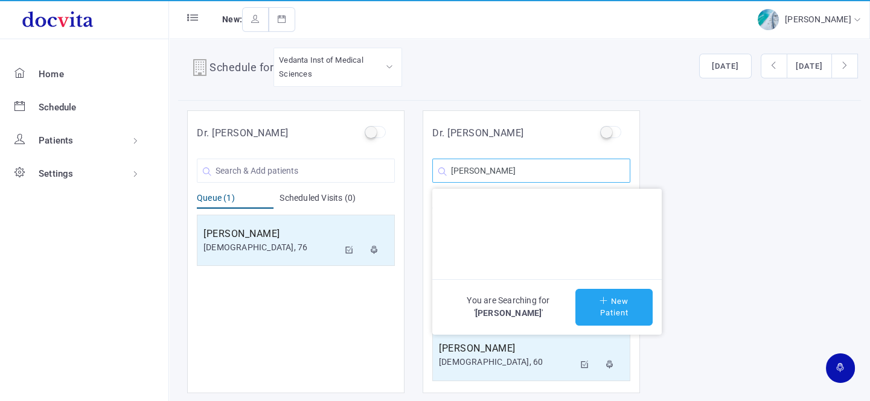
type input "[PERSON_NAME]"
click at [603, 305] on button "New Patient" at bounding box center [613, 307] width 77 height 37
type input "[PERSON_NAME]"
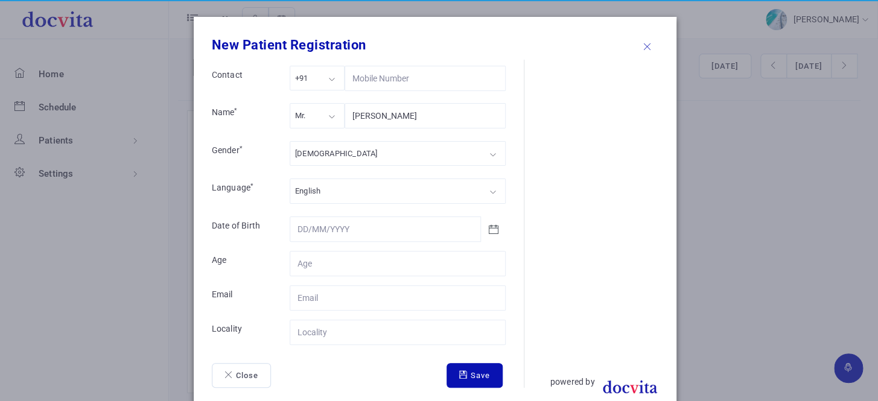
click at [328, 115] on div "Mr." at bounding box center [317, 115] width 55 height 25
click at [332, 156] on div "[DEMOGRAPHIC_DATA]" at bounding box center [398, 153] width 216 height 25
click at [357, 264] on input "Contact" at bounding box center [398, 263] width 216 height 25
type input "24"
click at [344, 333] on input "Contact" at bounding box center [398, 332] width 216 height 25
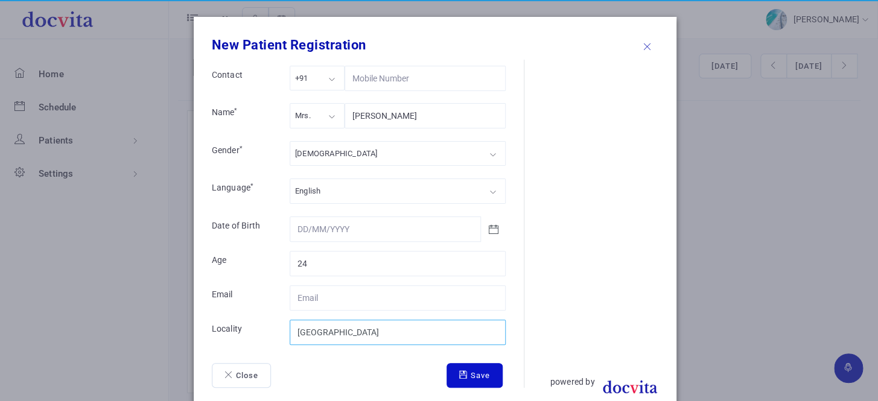
type input "[GEOGRAPHIC_DATA]"
click at [479, 368] on button "Save" at bounding box center [475, 375] width 56 height 25
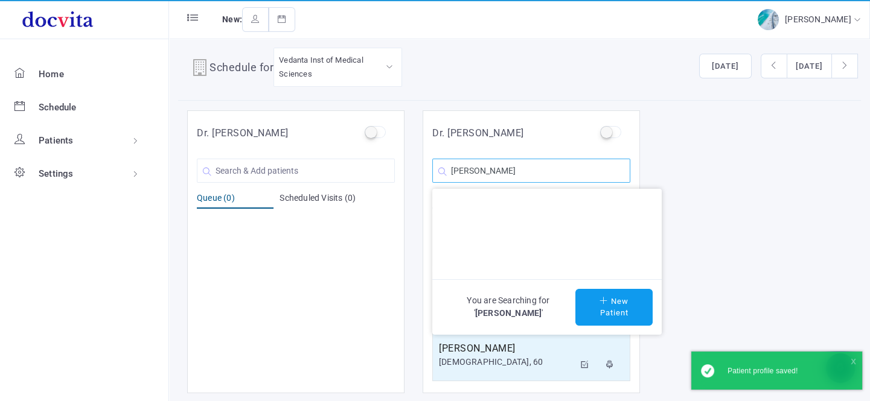
click at [536, 171] on input "[PERSON_NAME]" at bounding box center [531, 171] width 198 height 24
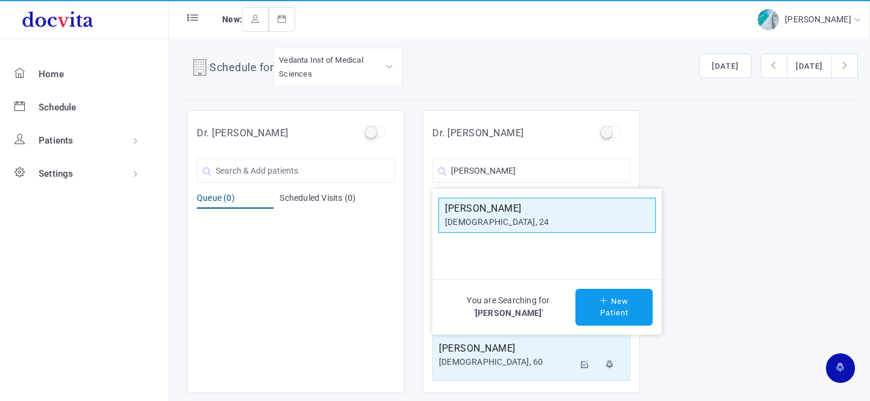
drag, startPoint x: 515, startPoint y: 217, endPoint x: 530, endPoint y: 217, distance: 14.5
click at [517, 218] on div "[DEMOGRAPHIC_DATA], 24" at bounding box center [547, 222] width 204 height 13
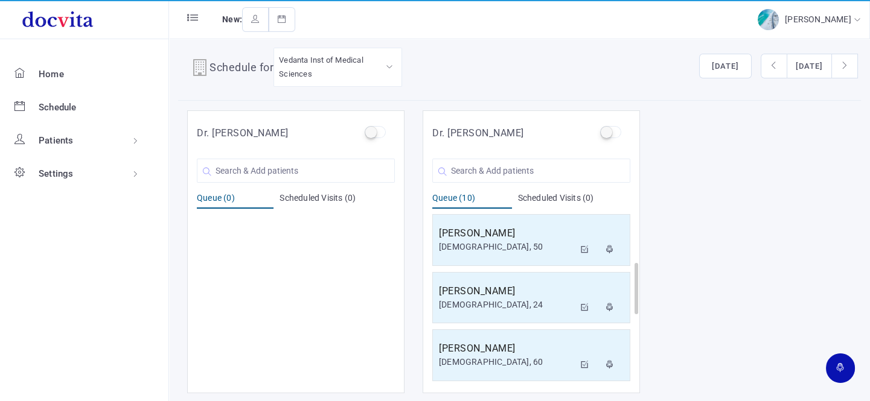
scroll to position [403, 0]
click at [507, 162] on input "text" at bounding box center [531, 171] width 198 height 24
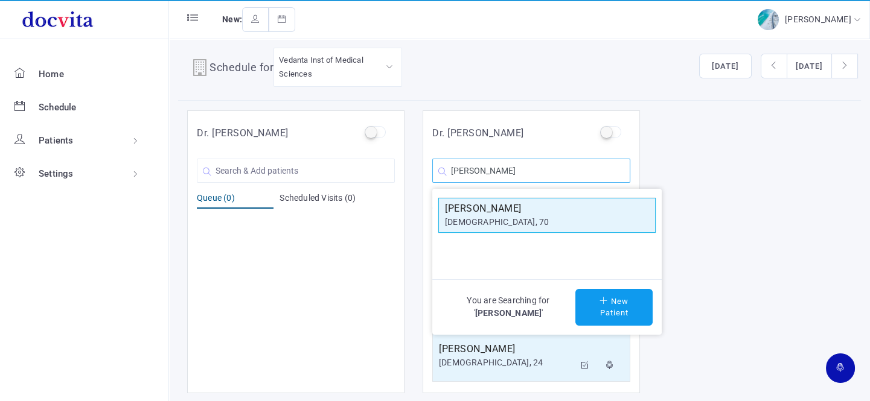
type input "[PERSON_NAME]"
click at [512, 223] on div "[DEMOGRAPHIC_DATA], 70" at bounding box center [547, 222] width 204 height 13
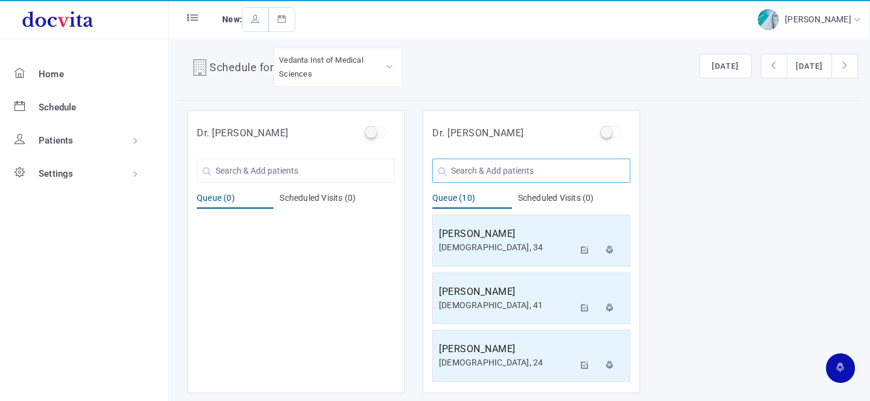
click at [501, 166] on input "text" at bounding box center [531, 171] width 198 height 24
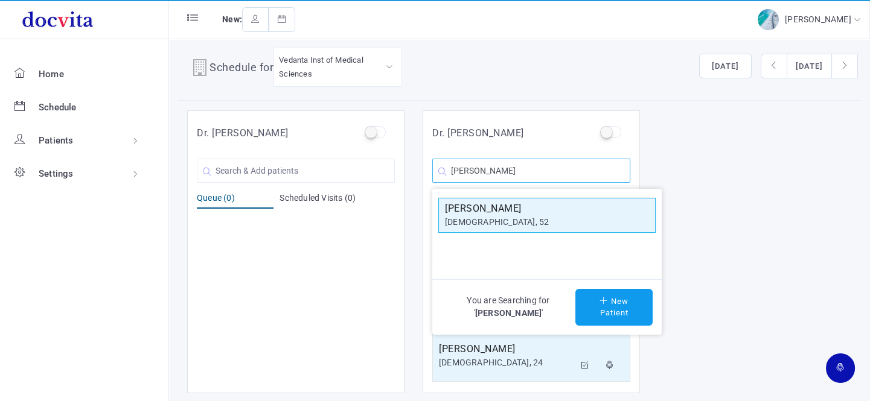
type input "[PERSON_NAME]"
click at [503, 219] on div "[DEMOGRAPHIC_DATA], 52" at bounding box center [547, 222] width 204 height 13
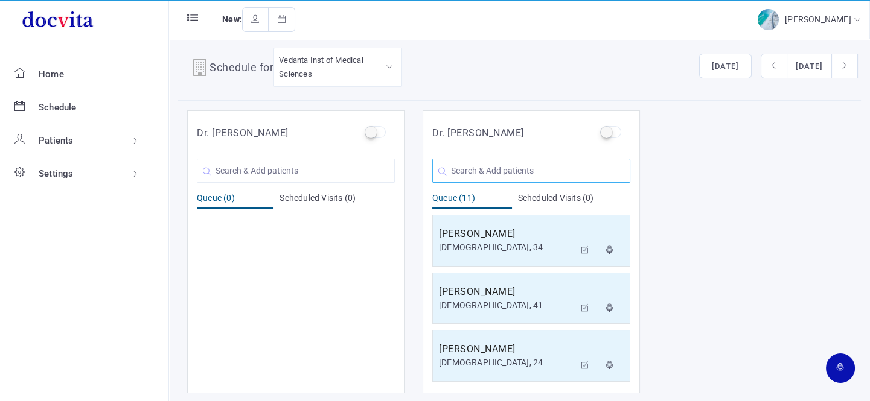
click at [479, 170] on input "text" at bounding box center [531, 171] width 198 height 24
click at [289, 174] on input "text" at bounding box center [296, 171] width 198 height 24
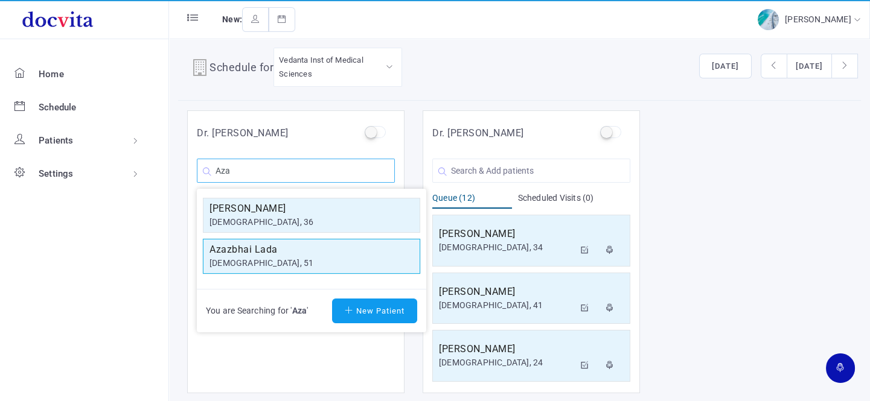
type input "Aza"
click at [286, 262] on div "[DEMOGRAPHIC_DATA], 51" at bounding box center [311, 263] width 204 height 13
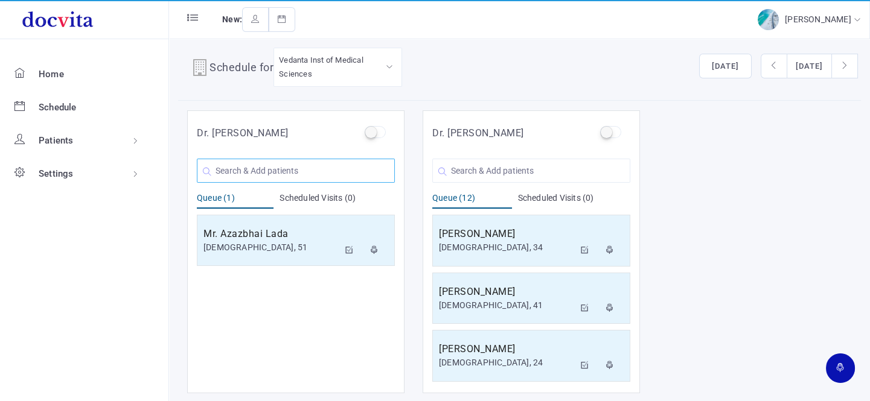
click at [279, 170] on input "text" at bounding box center [296, 171] width 198 height 24
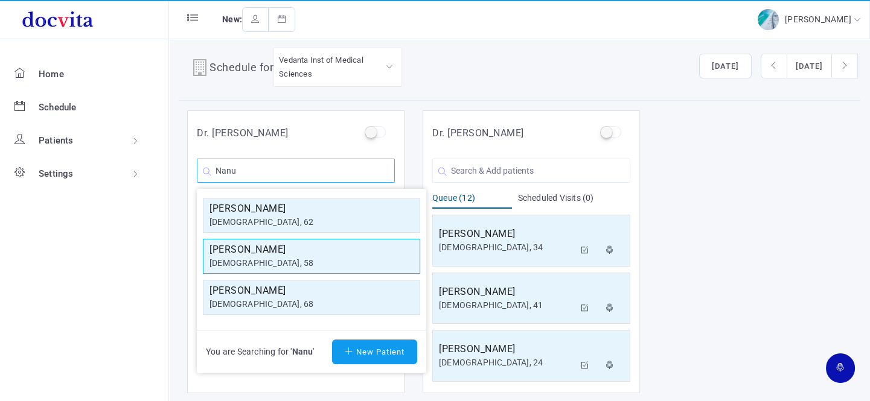
type input "Nanu"
click at [343, 266] on div "[DEMOGRAPHIC_DATA], 58" at bounding box center [311, 263] width 204 height 13
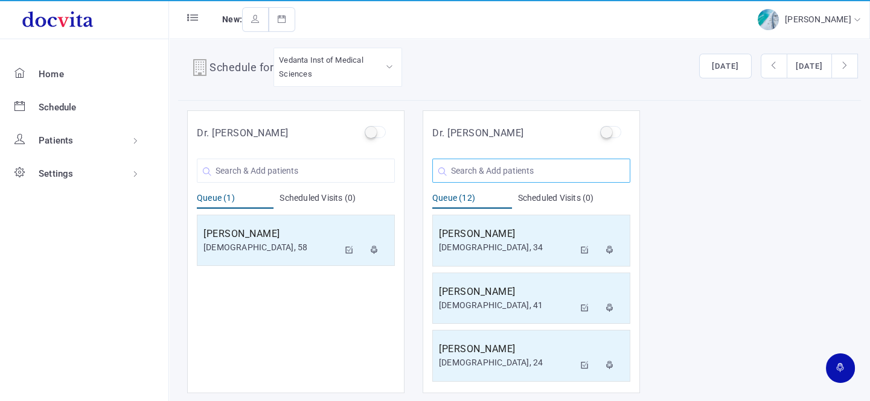
click at [465, 169] on input "text" at bounding box center [531, 171] width 198 height 24
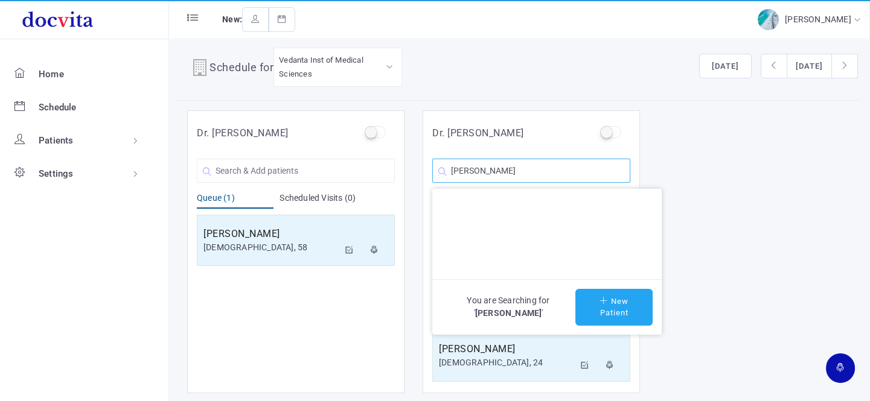
type input "[PERSON_NAME]"
click at [614, 311] on button "New Patient" at bounding box center [613, 307] width 77 height 37
type input "[PERSON_NAME]"
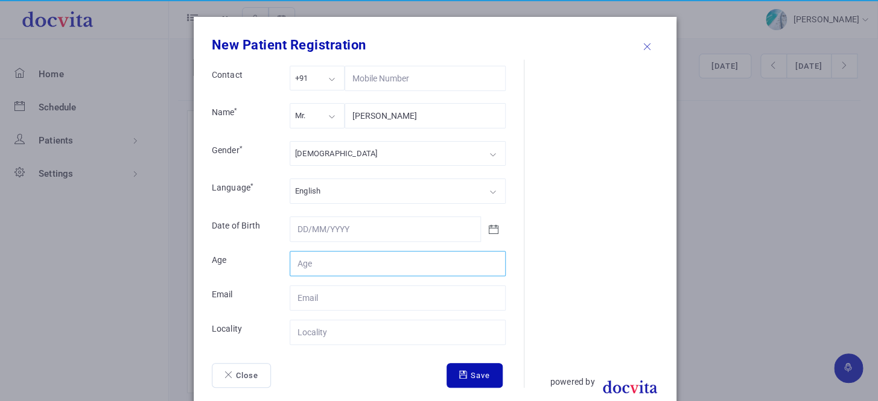
click at [315, 256] on input "Contact" at bounding box center [398, 263] width 216 height 25
type input "19"
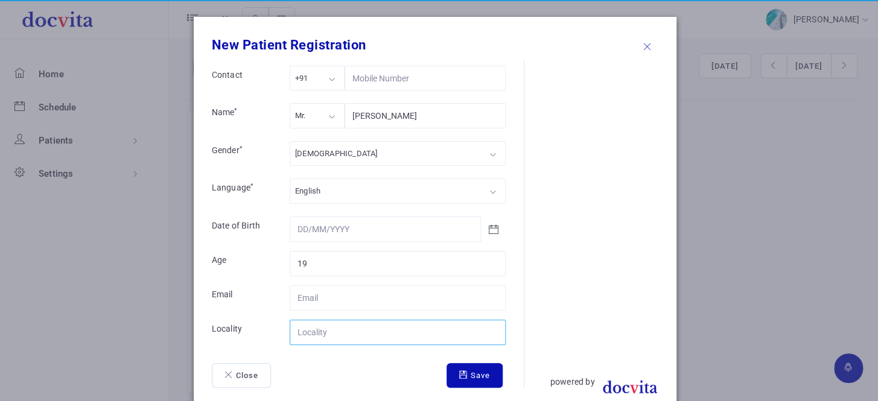
click at [319, 330] on input "Contact" at bounding box center [398, 332] width 216 height 25
type input "[GEOGRAPHIC_DATA]"
click at [454, 379] on button "Save" at bounding box center [475, 375] width 56 height 25
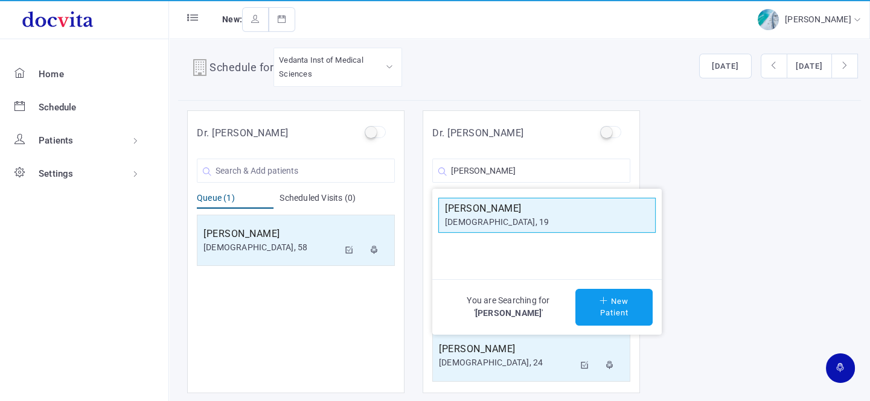
click at [454, 206] on h5 "[PERSON_NAME]" at bounding box center [547, 209] width 204 height 14
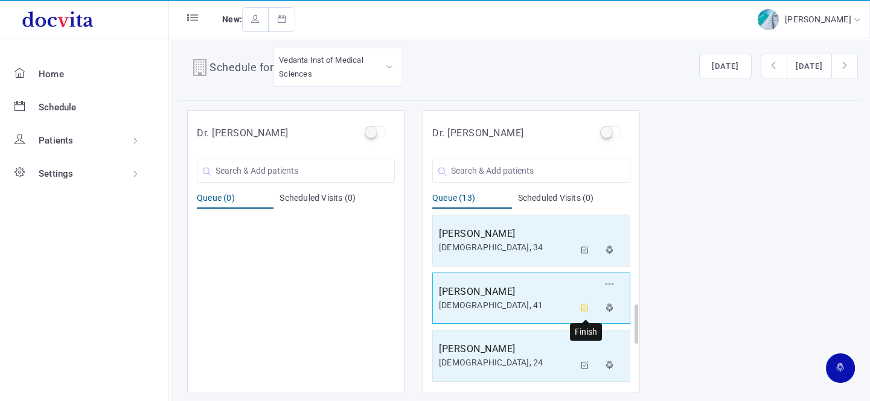
scroll to position [576, 0]
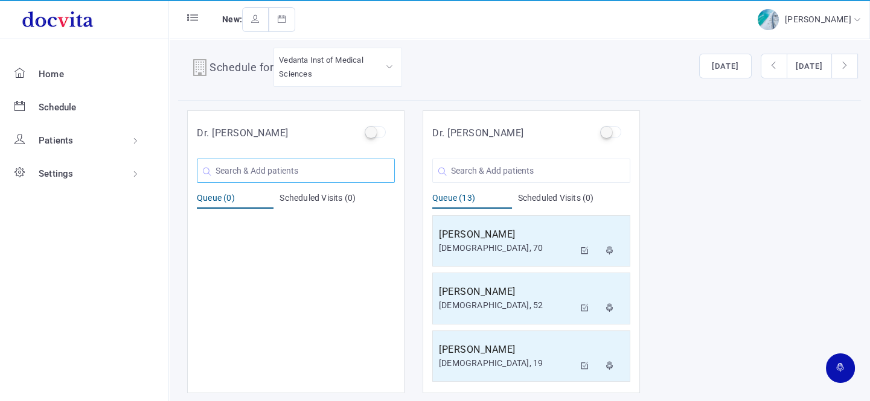
click at [285, 171] on input "text" at bounding box center [296, 171] width 198 height 24
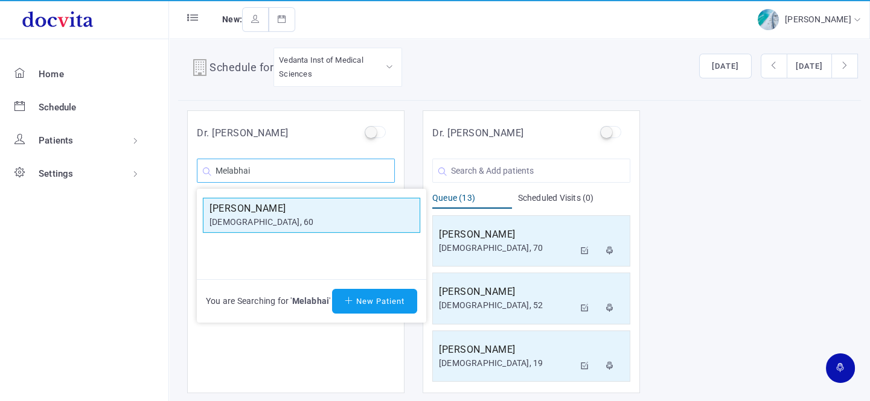
type input "Melabhai"
click at [282, 212] on h5 "[PERSON_NAME]" at bounding box center [311, 209] width 204 height 14
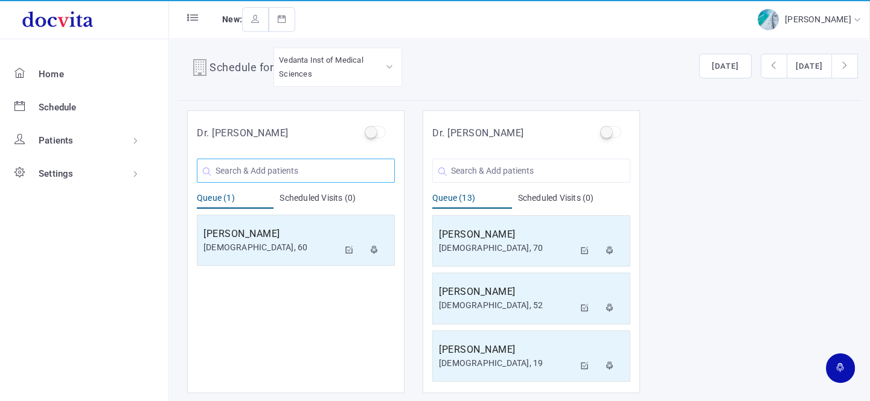
click at [291, 174] on input "text" at bounding box center [296, 171] width 198 height 24
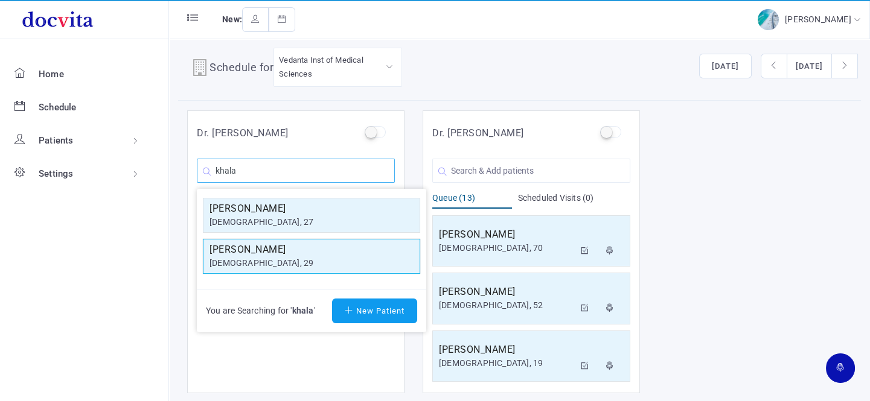
type input "khala"
click at [293, 257] on div "[DEMOGRAPHIC_DATA], 29" at bounding box center [311, 263] width 204 height 13
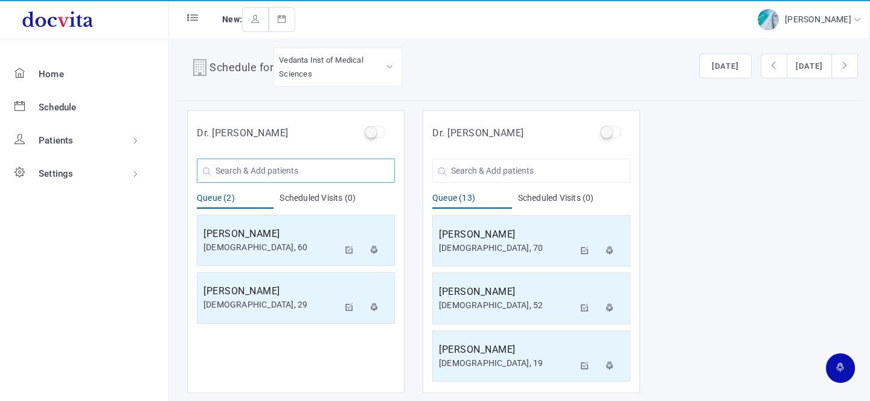
click at [275, 168] on input "text" at bounding box center [296, 171] width 198 height 24
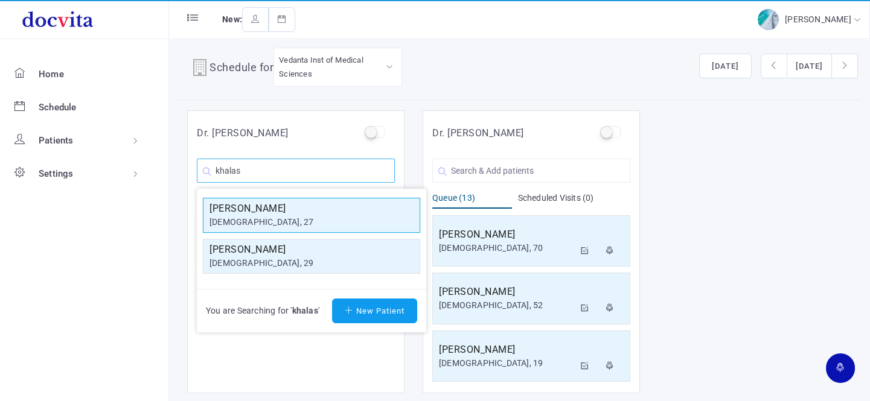
type input "khalas"
click at [265, 209] on h5 "[PERSON_NAME]" at bounding box center [311, 209] width 204 height 14
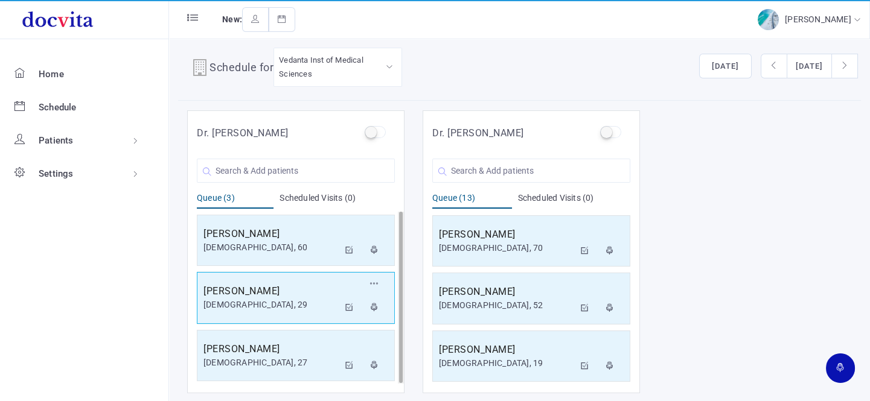
scroll to position [0, 0]
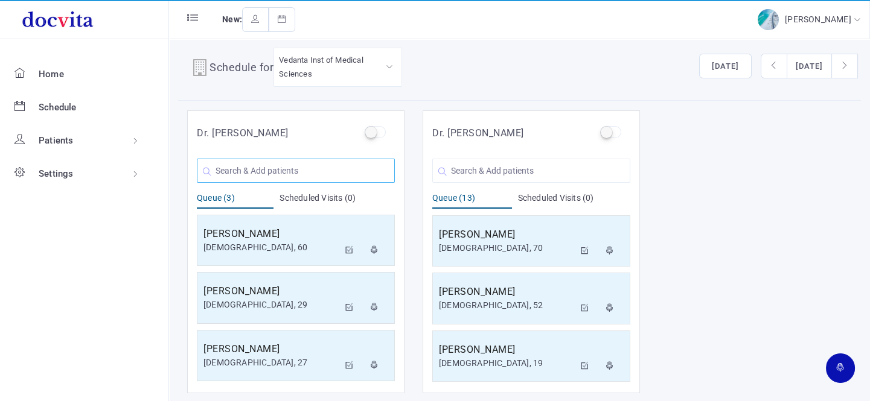
click at [269, 168] on input "text" at bounding box center [296, 171] width 198 height 24
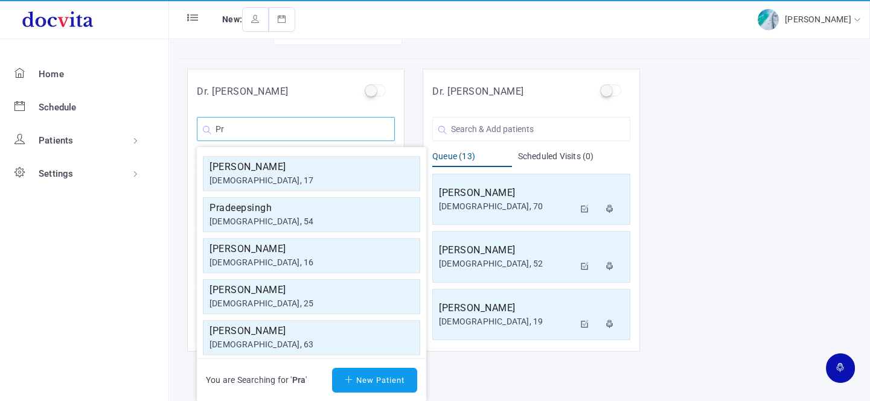
type input "P"
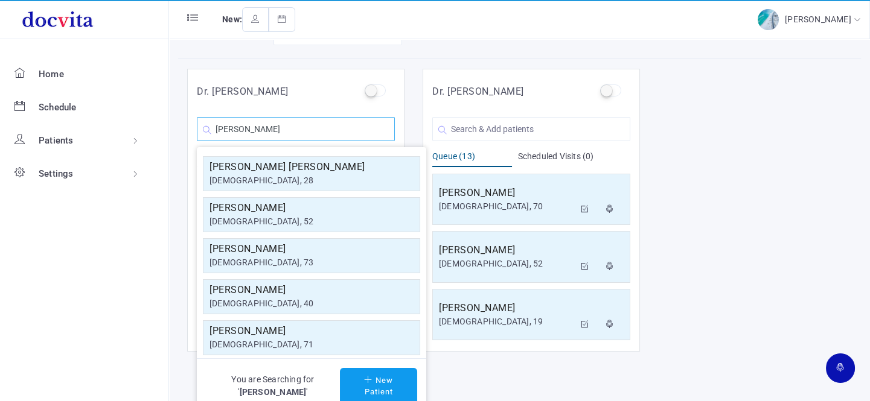
scroll to position [10, 0]
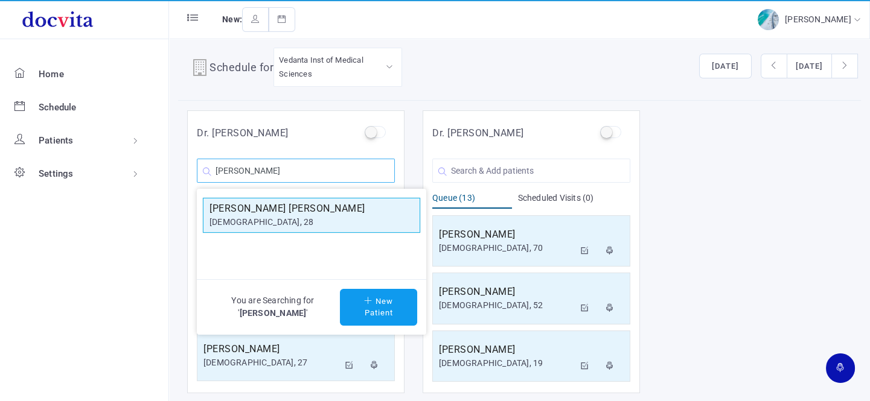
type input "[PERSON_NAME]"
click at [278, 216] on div "[DEMOGRAPHIC_DATA], 28" at bounding box center [311, 222] width 204 height 13
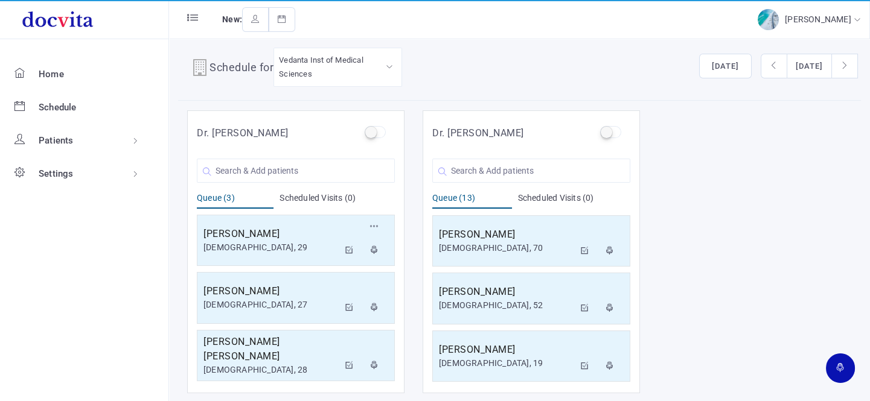
scroll to position [0, 0]
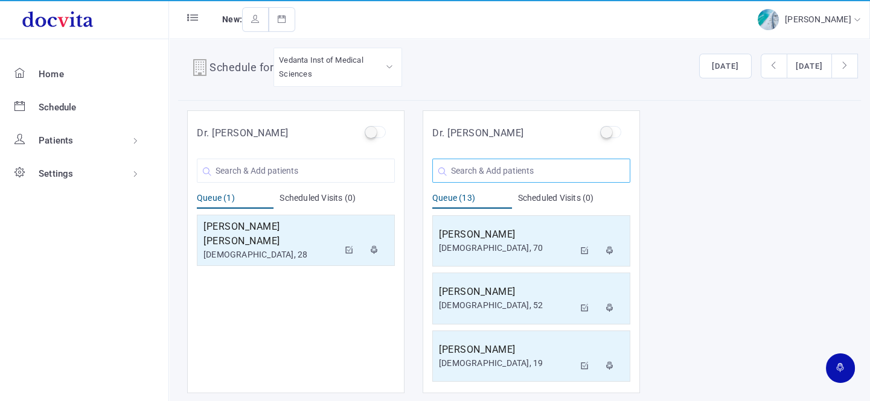
click at [512, 169] on input "text" at bounding box center [531, 171] width 198 height 24
click at [252, 169] on input "text" at bounding box center [296, 171] width 198 height 24
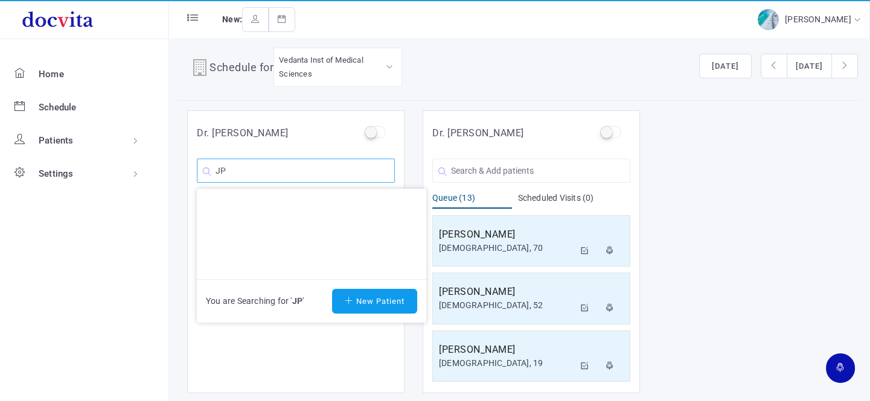
type input "J"
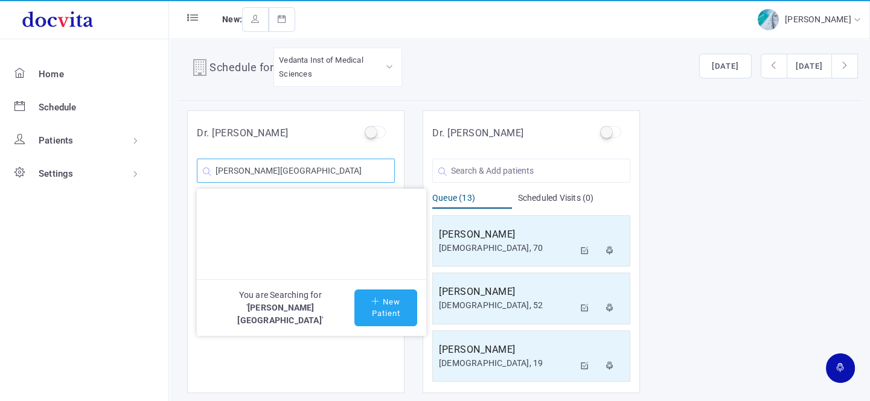
type input "[PERSON_NAME][GEOGRAPHIC_DATA]"
click at [384, 307] on button "New Patient" at bounding box center [385, 308] width 63 height 37
type input "[PERSON_NAME][GEOGRAPHIC_DATA]"
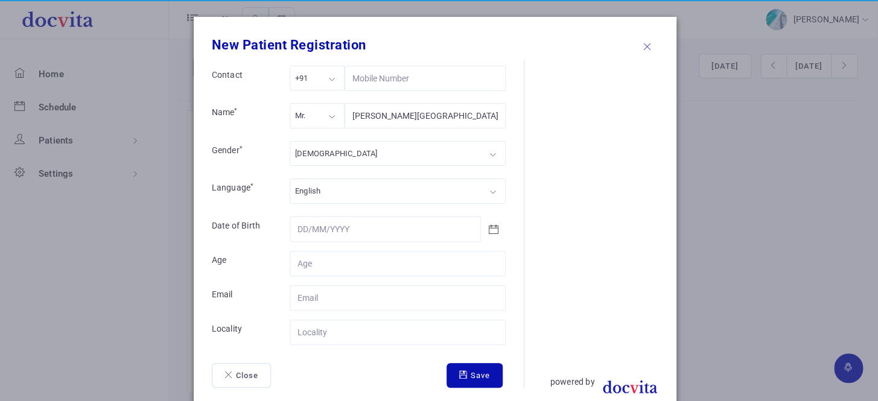
click at [329, 120] on div "Mr." at bounding box center [317, 115] width 55 height 25
click at [343, 153] on div "[DEMOGRAPHIC_DATA]" at bounding box center [398, 153] width 216 height 25
click at [339, 256] on input "Contact" at bounding box center [398, 263] width 216 height 25
type input "63"
click at [336, 338] on input "Contact" at bounding box center [398, 332] width 216 height 25
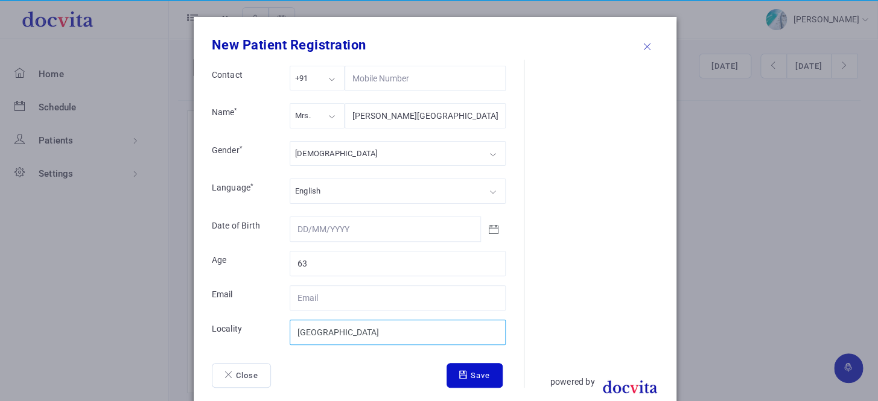
type input "[GEOGRAPHIC_DATA]"
click at [459, 371] on icon "submit" at bounding box center [464, 375] width 11 height 8
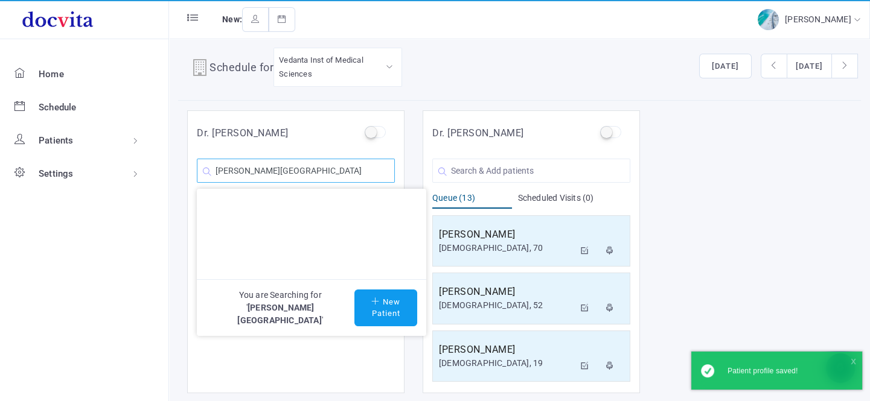
click at [332, 167] on input "[PERSON_NAME][GEOGRAPHIC_DATA]" at bounding box center [296, 171] width 198 height 24
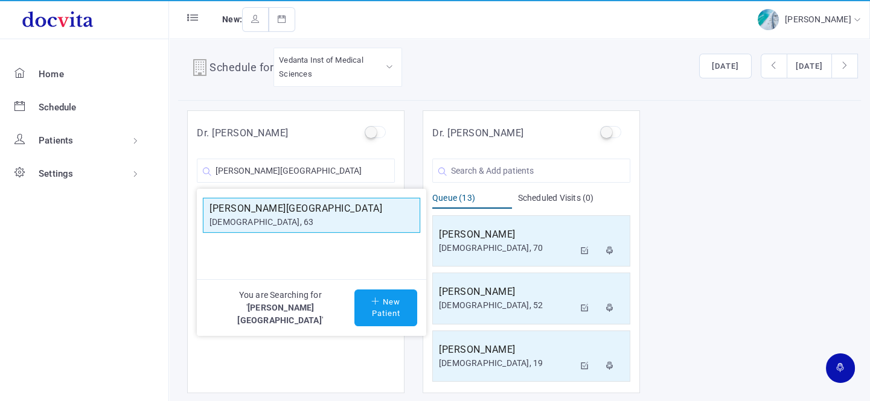
click at [307, 217] on div "[DEMOGRAPHIC_DATA], 63" at bounding box center [311, 222] width 204 height 13
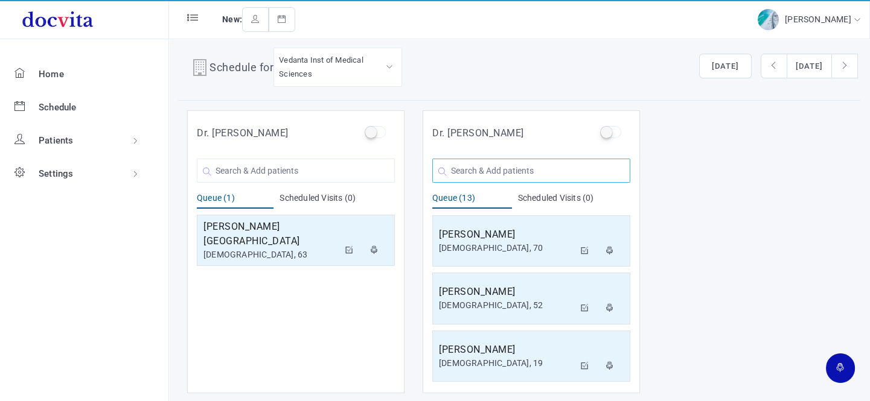
click at [542, 173] on input "text" at bounding box center [531, 171] width 198 height 24
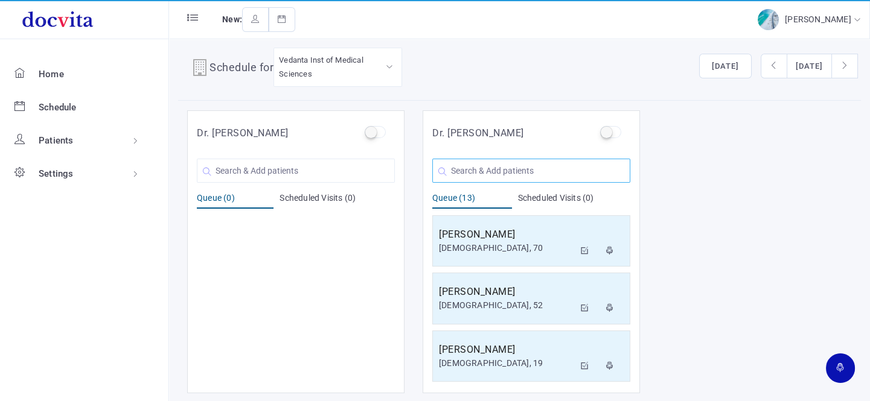
click at [477, 175] on input "text" at bounding box center [531, 171] width 198 height 24
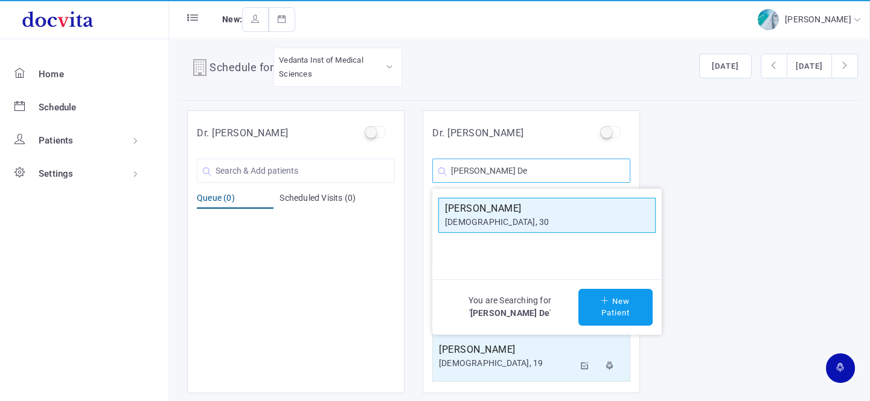
type input "[PERSON_NAME] De"
click at [480, 216] on div "[DEMOGRAPHIC_DATA], 30" at bounding box center [547, 222] width 204 height 13
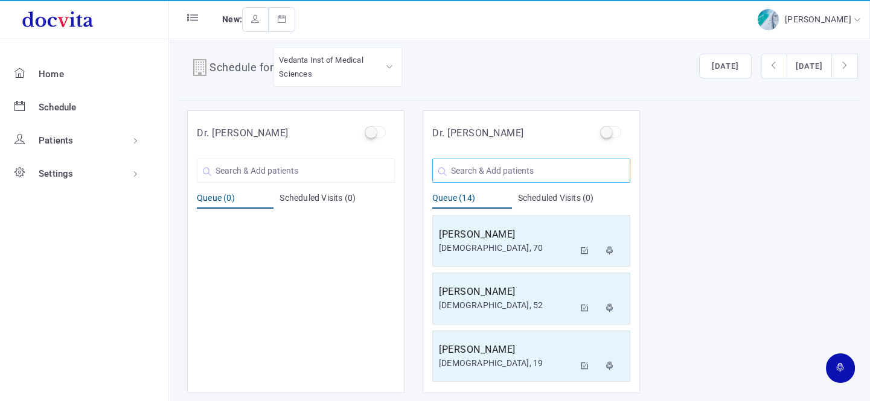
click at [522, 170] on input "text" at bounding box center [531, 171] width 198 height 24
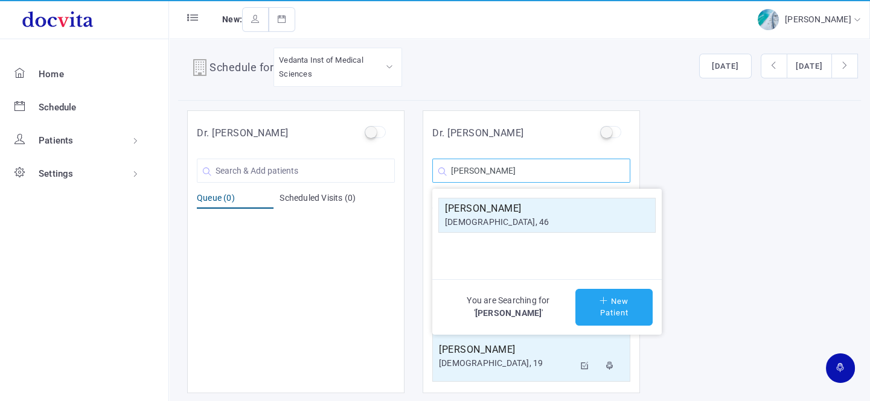
type input "[PERSON_NAME]"
click at [602, 301] on icon at bounding box center [604, 301] width 11 height 8
type input "[PERSON_NAME]"
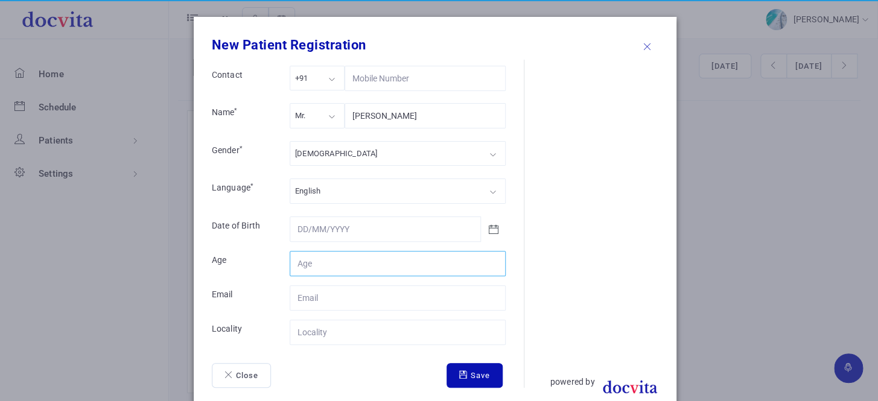
click at [458, 263] on input "Contact" at bounding box center [398, 263] width 216 height 25
type input "45"
click at [334, 124] on div "Mr." at bounding box center [317, 115] width 55 height 25
click at [334, 152] on div "[DEMOGRAPHIC_DATA]" at bounding box center [398, 153] width 216 height 25
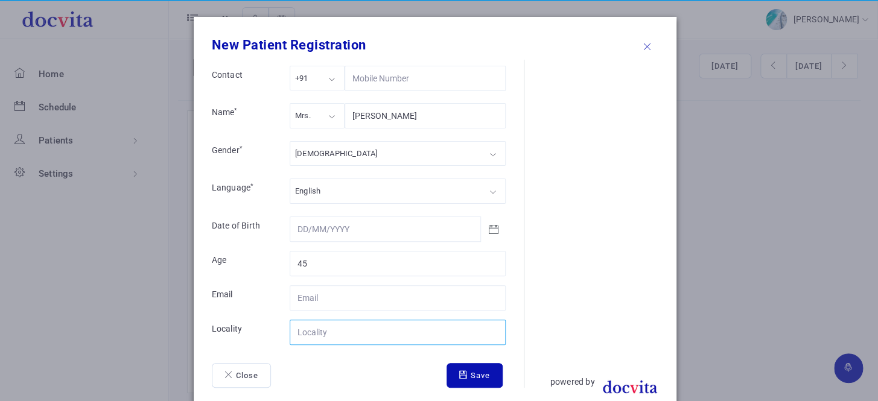
click at [326, 330] on input "Contact" at bounding box center [398, 332] width 216 height 25
type input "[GEOGRAPHIC_DATA]"
click at [482, 376] on button "Save" at bounding box center [475, 375] width 56 height 25
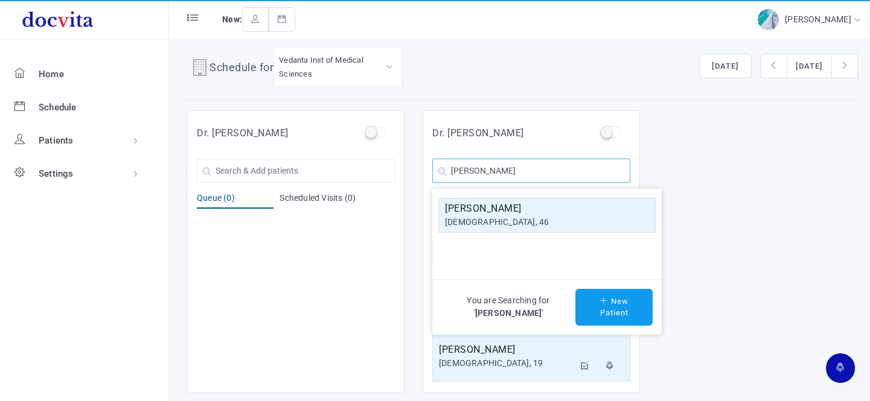
click at [532, 174] on input "[PERSON_NAME]" at bounding box center [531, 171] width 198 height 24
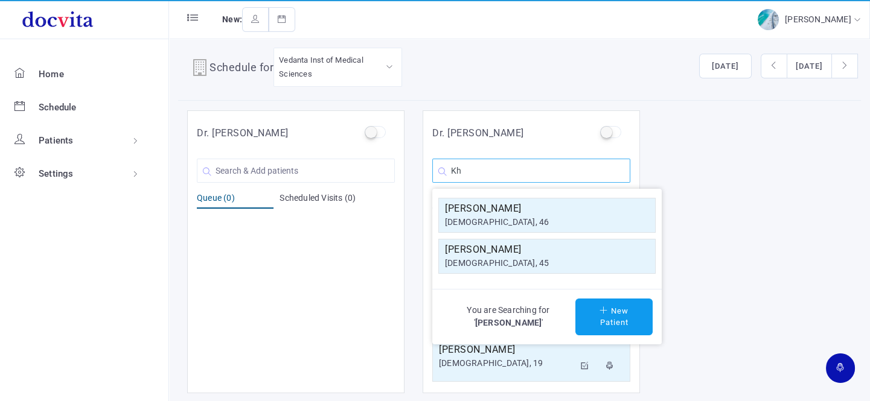
type input "K"
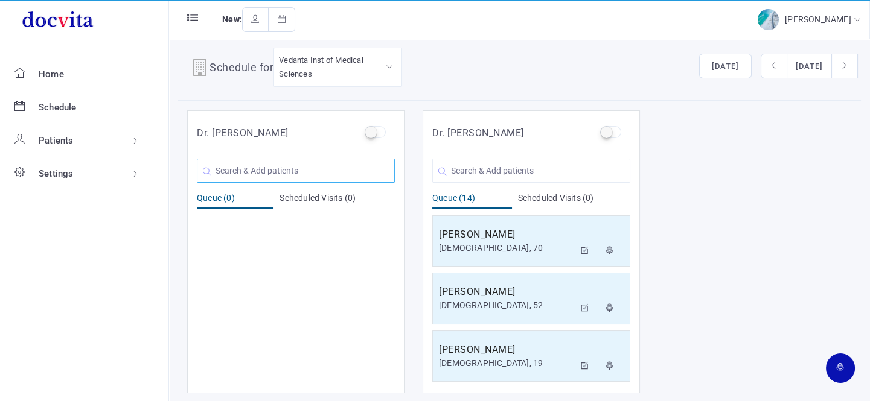
click at [302, 160] on input "text" at bounding box center [296, 171] width 198 height 24
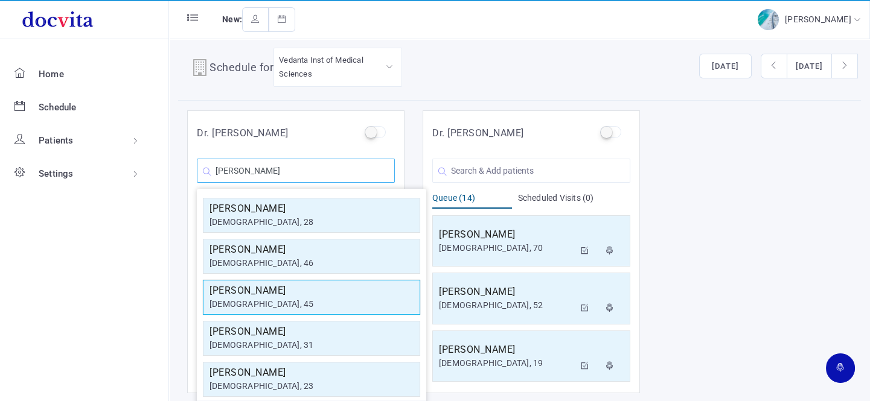
type input "[PERSON_NAME]"
click at [252, 301] on div "[DEMOGRAPHIC_DATA], 45" at bounding box center [311, 304] width 204 height 13
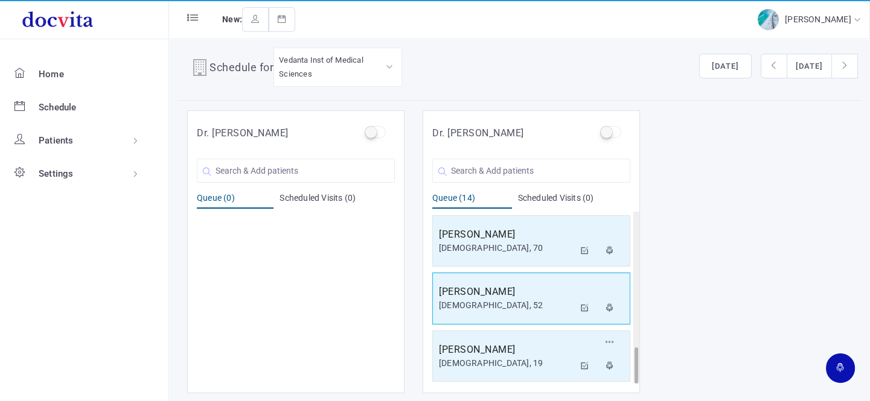
scroll to position [634, 0]
